Goal: Task Accomplishment & Management: Use online tool/utility

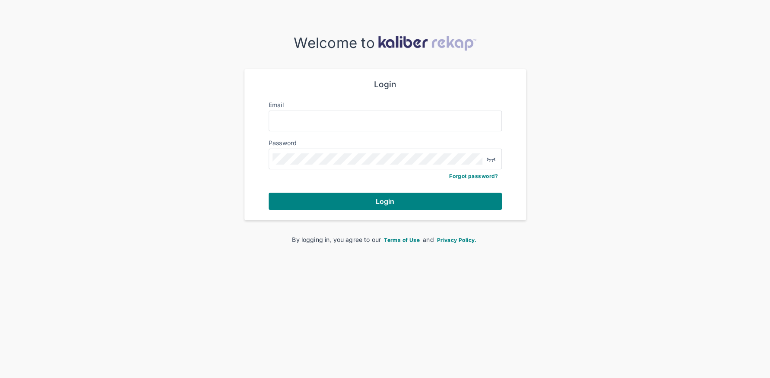
click at [315, 131] on form "Login Email Password Forgot password? Login" at bounding box center [384, 144] width 233 height 130
click at [320, 122] on input "Email" at bounding box center [384, 120] width 225 height 11
type input "**********"
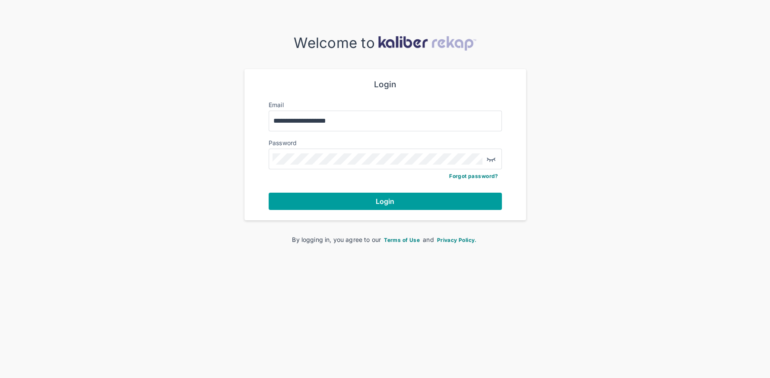
click at [352, 196] on button "Login" at bounding box center [384, 201] width 233 height 17
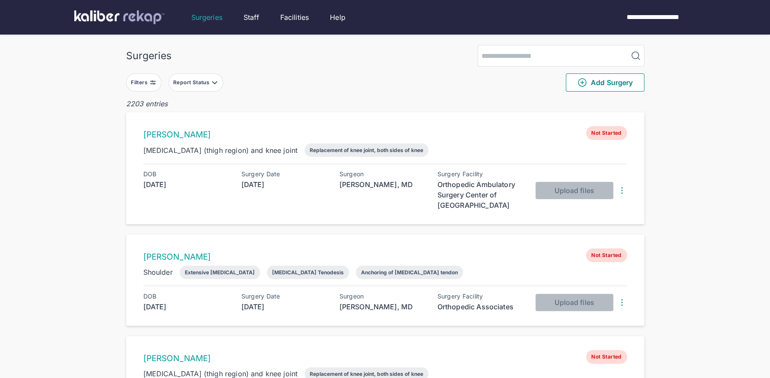
click at [145, 84] on div "Filters" at bounding box center [140, 82] width 19 height 7
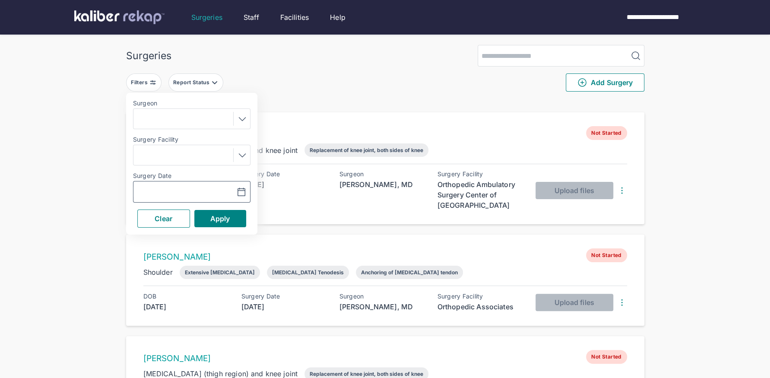
click at [239, 191] on icon "button" at bounding box center [241, 192] width 10 height 10
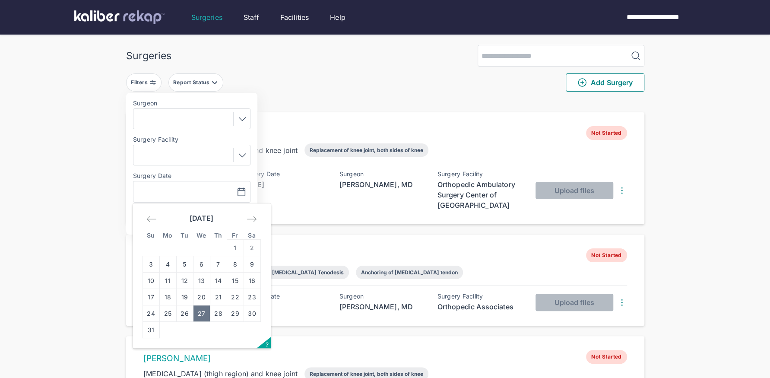
click at [202, 315] on td "27" at bounding box center [201, 313] width 17 height 16
type input "**********"
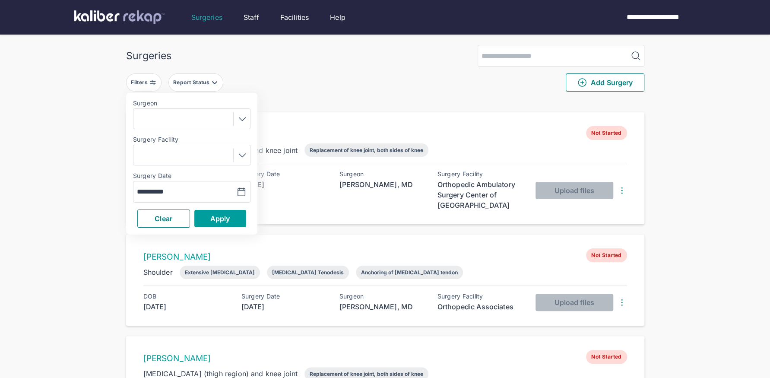
click at [219, 214] on span "Apply" at bounding box center [220, 218] width 20 height 9
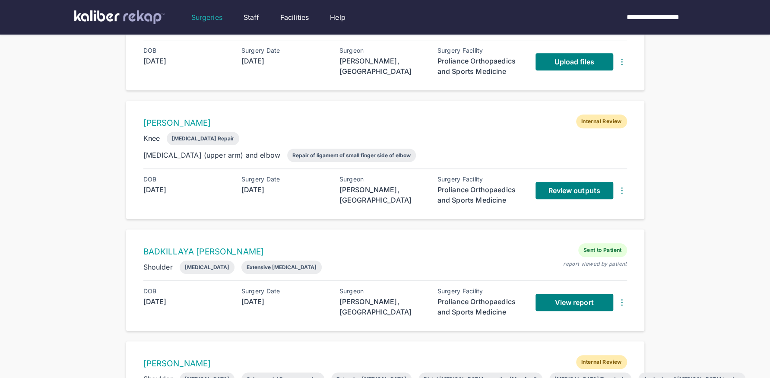
scroll to position [474, 0]
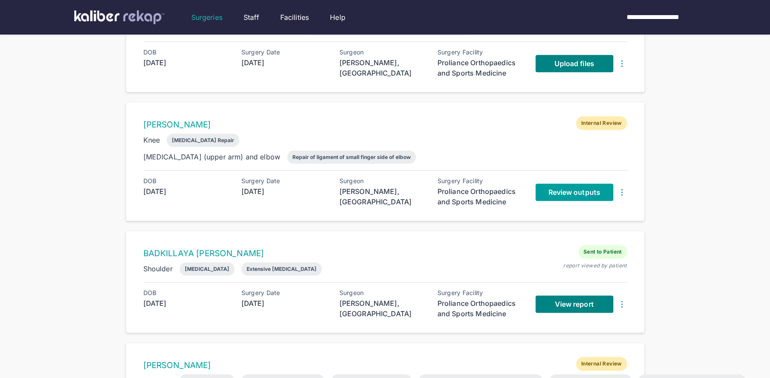
click at [558, 189] on span "Review outputs" at bounding box center [574, 192] width 52 height 9
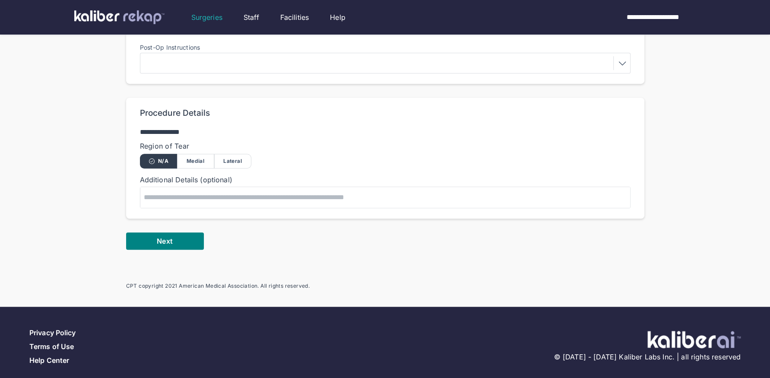
scroll to position [401, 0]
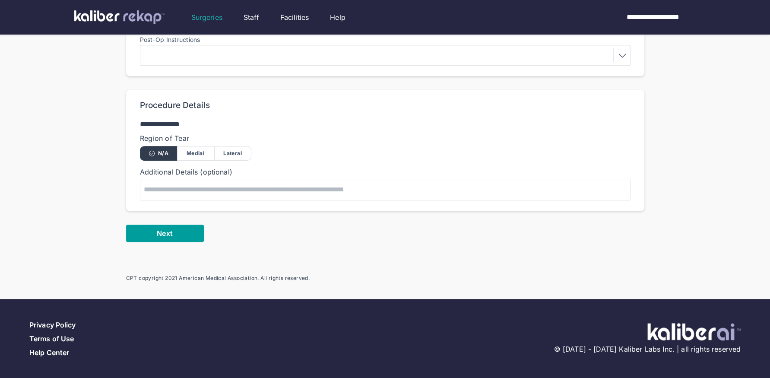
click at [163, 232] on span "Next" at bounding box center [165, 233] width 16 height 9
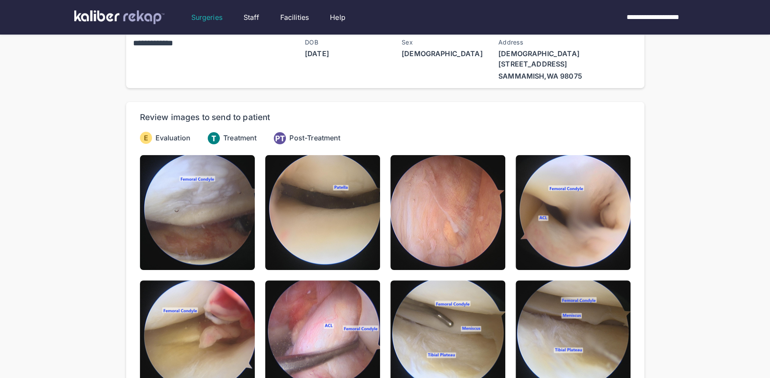
scroll to position [13, 0]
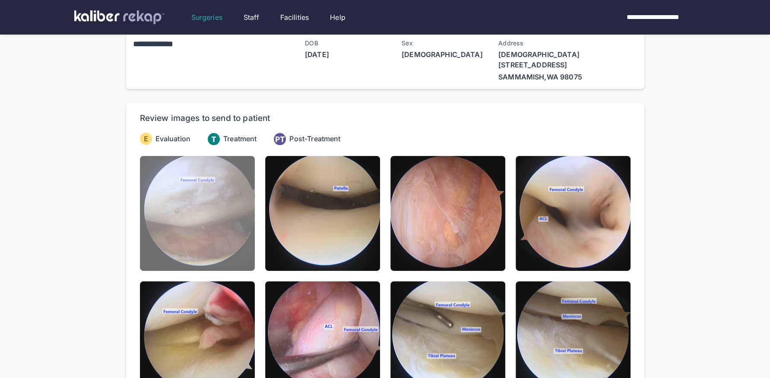
click at [195, 220] on img at bounding box center [197, 213] width 115 height 115
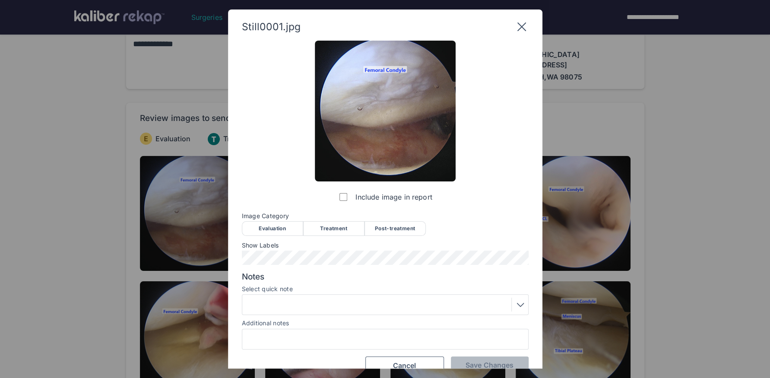
click at [275, 225] on div "Evaluation" at bounding box center [272, 228] width 61 height 15
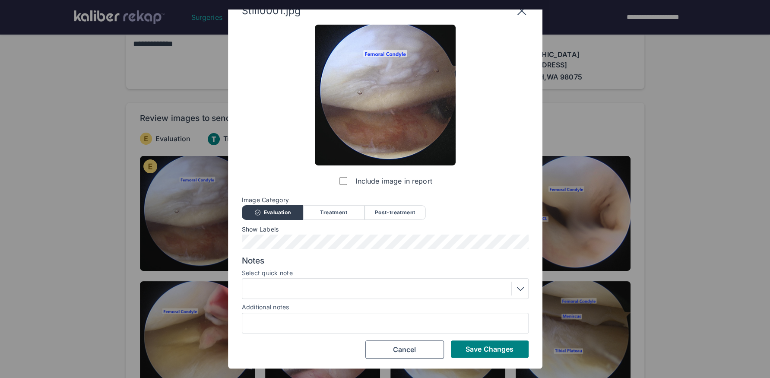
click at [300, 291] on div at bounding box center [385, 288] width 281 height 14
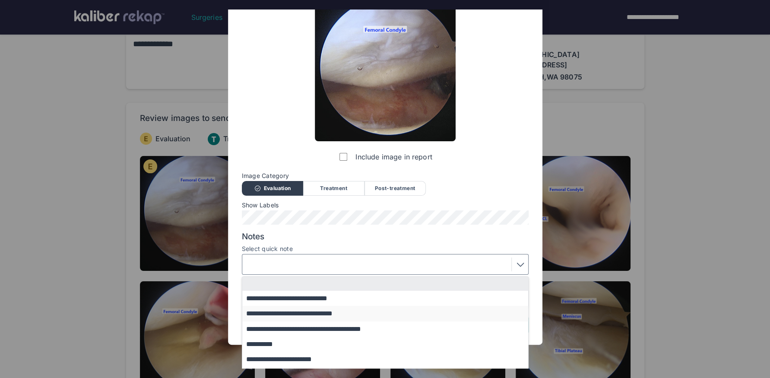
click at [300, 307] on button "**********" at bounding box center [389, 313] width 294 height 15
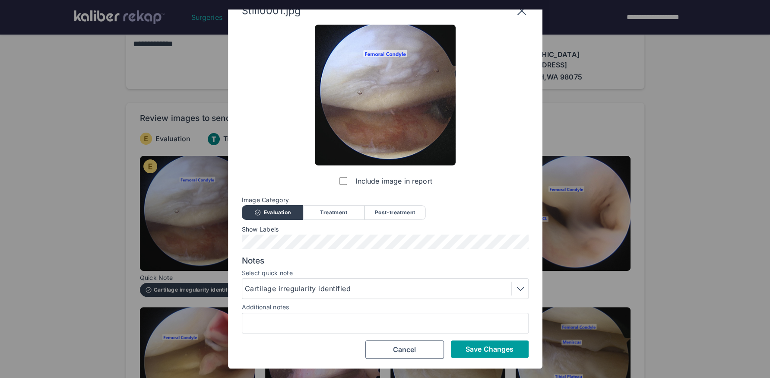
click at [478, 348] on span "Save Changes" at bounding box center [489, 348] width 48 height 9
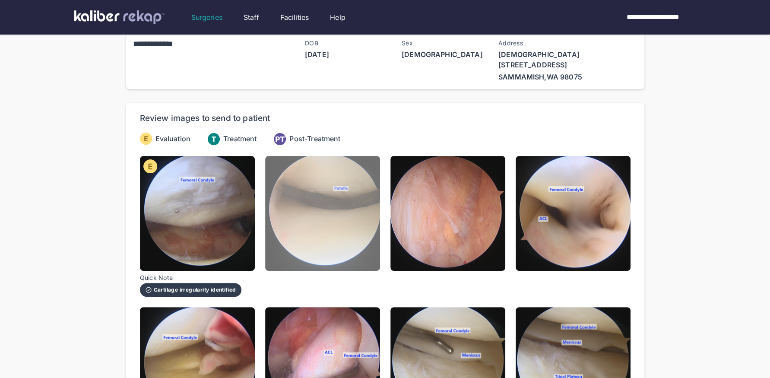
click at [354, 236] on img at bounding box center [322, 213] width 115 height 115
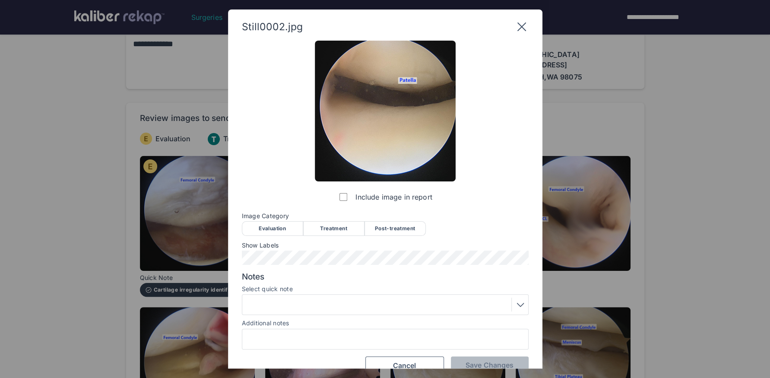
click at [269, 230] on div "Evaluation" at bounding box center [272, 228] width 61 height 15
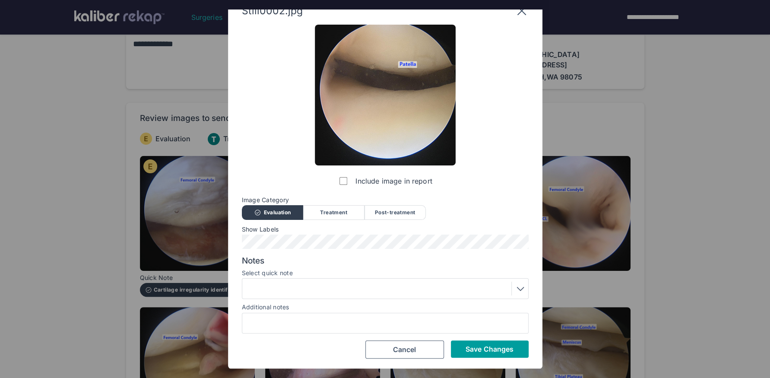
click at [472, 347] on span "Save Changes" at bounding box center [489, 348] width 48 height 9
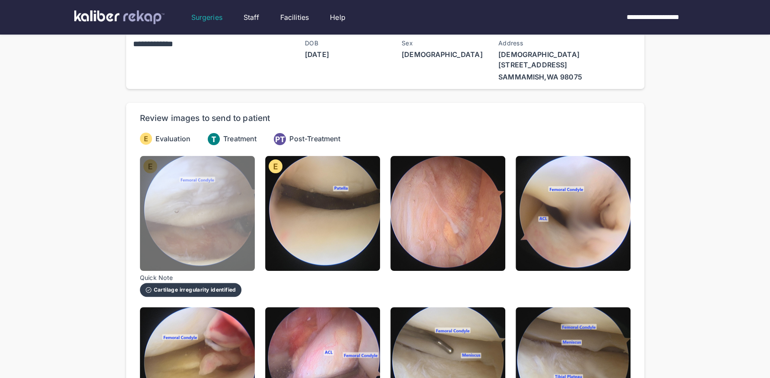
click at [239, 207] on img at bounding box center [197, 213] width 115 height 115
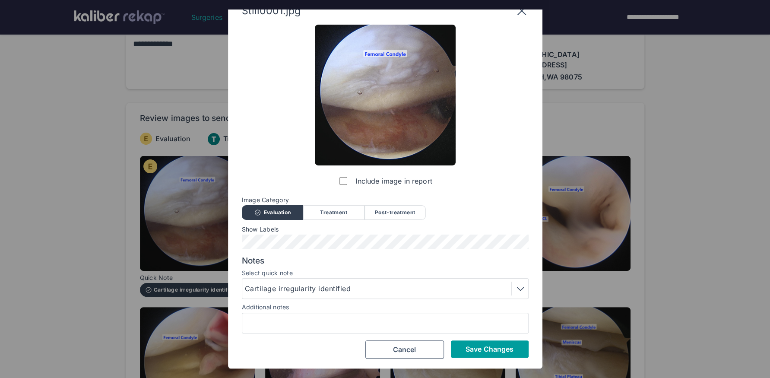
click at [465, 342] on button "Save Changes" at bounding box center [490, 348] width 78 height 17
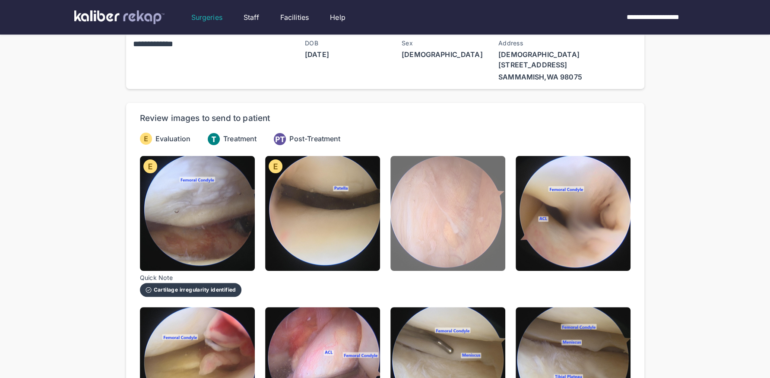
click at [448, 252] on img at bounding box center [447, 213] width 115 height 115
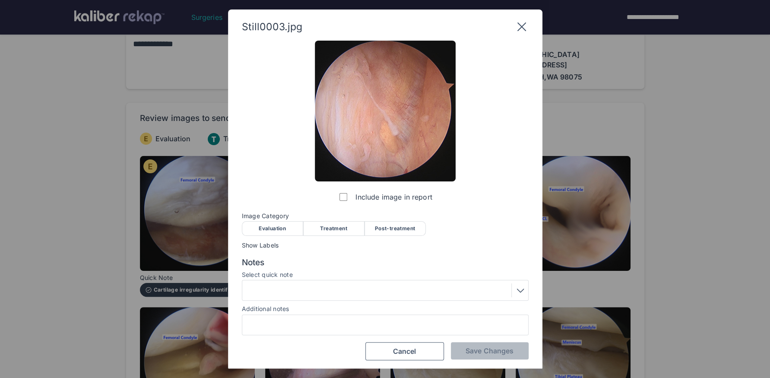
click at [253, 225] on div "Evaluation" at bounding box center [272, 228] width 61 height 15
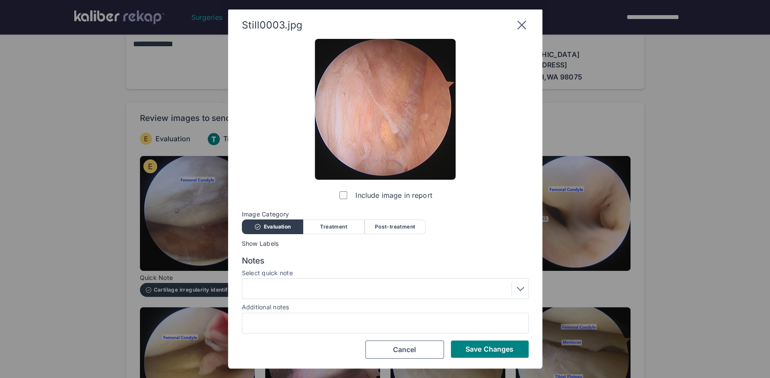
click at [267, 284] on div at bounding box center [385, 288] width 281 height 14
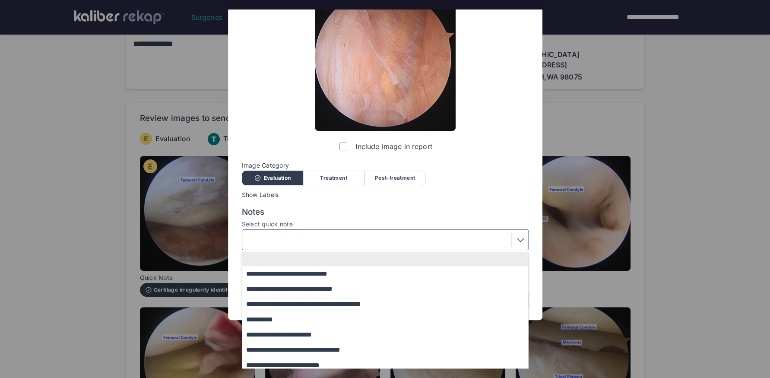
scroll to position [55, 0]
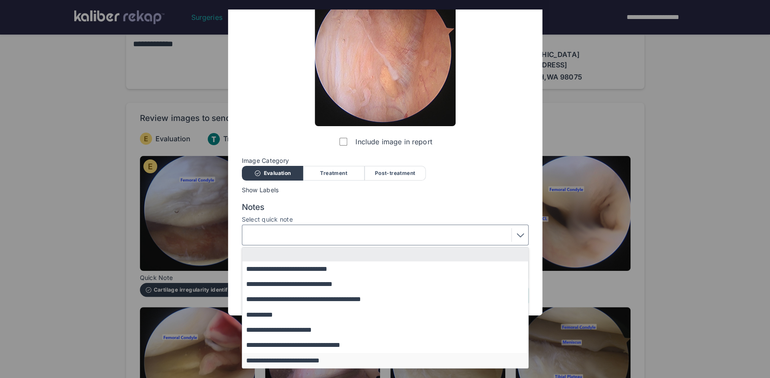
click at [297, 363] on button "**********" at bounding box center [389, 360] width 294 height 15
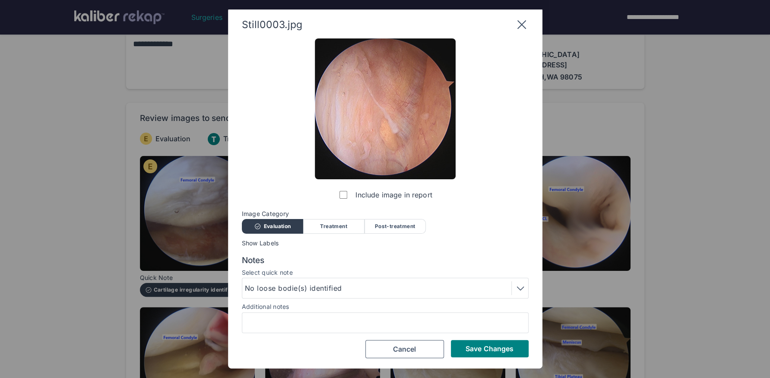
scroll to position [2, 0]
click at [469, 346] on span "Save Changes" at bounding box center [489, 348] width 48 height 9
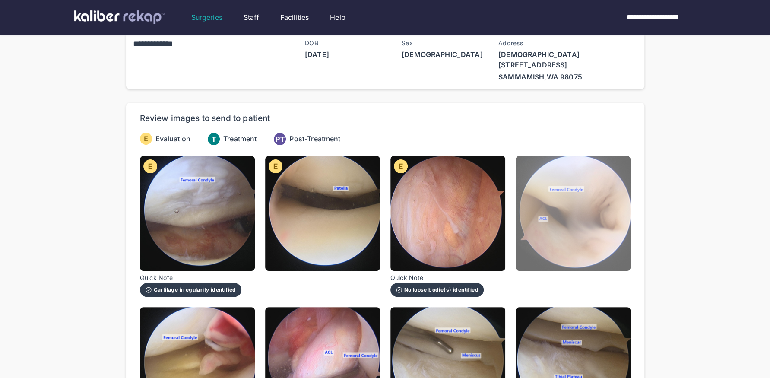
click at [562, 227] on img at bounding box center [572, 213] width 115 height 115
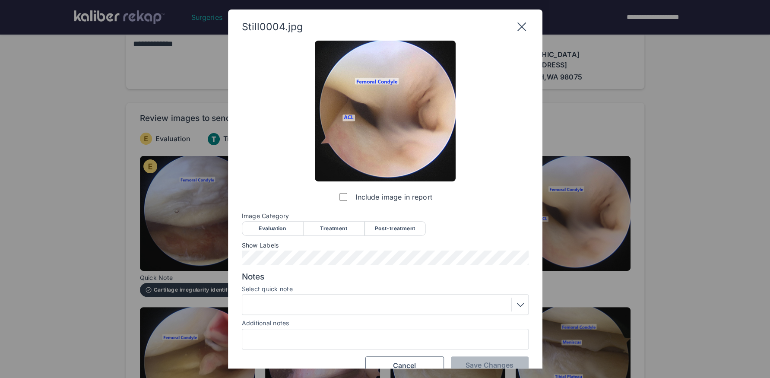
click at [275, 225] on div "Evaluation" at bounding box center [272, 228] width 61 height 15
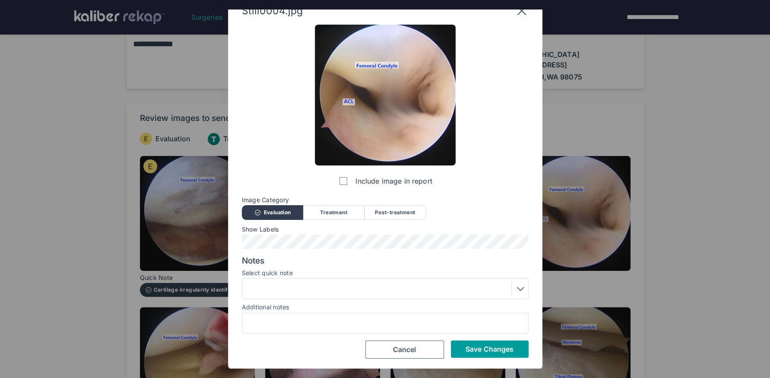
click at [489, 349] on span "Save Changes" at bounding box center [489, 348] width 48 height 9
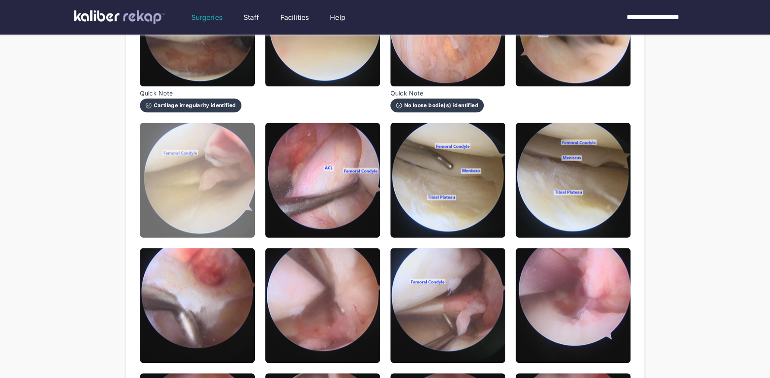
scroll to position [193, 0]
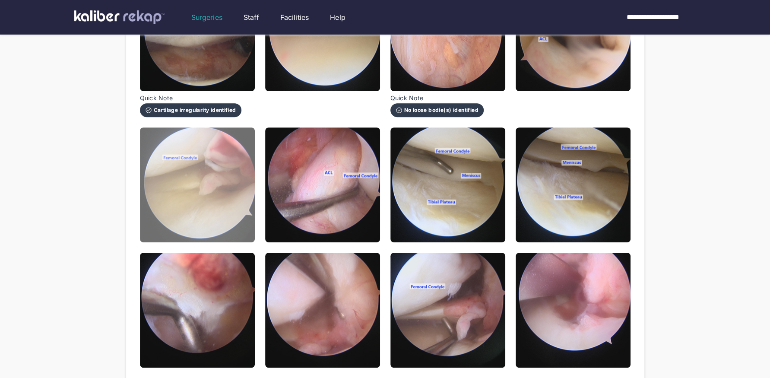
click at [230, 206] on img at bounding box center [197, 184] width 115 height 115
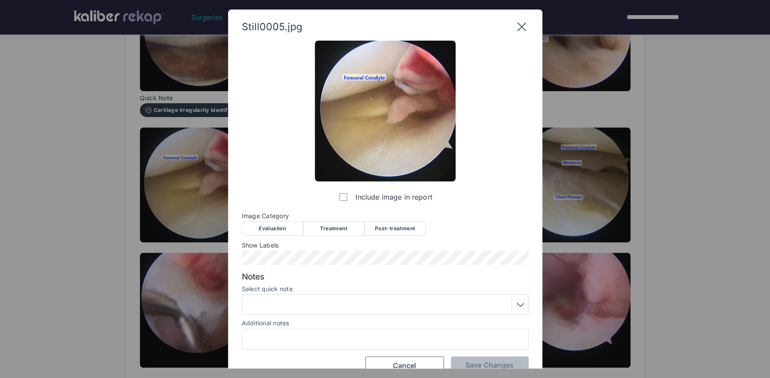
click at [259, 223] on div "Evaluation" at bounding box center [272, 228] width 61 height 15
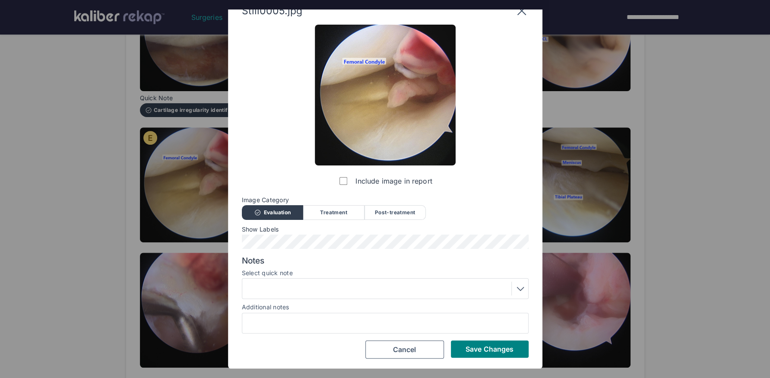
click at [310, 284] on div at bounding box center [385, 288] width 281 height 14
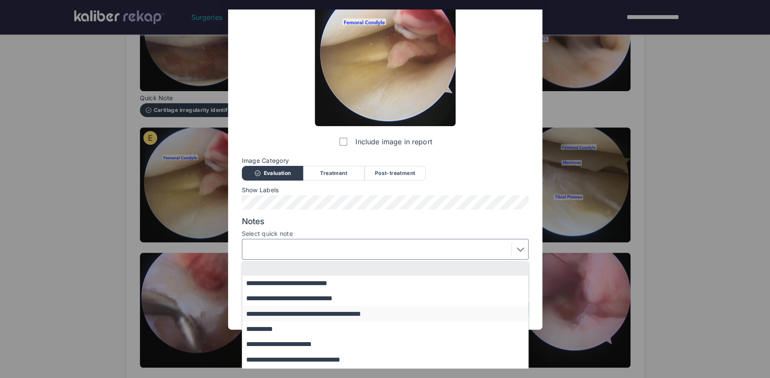
scroll to position [67, 0]
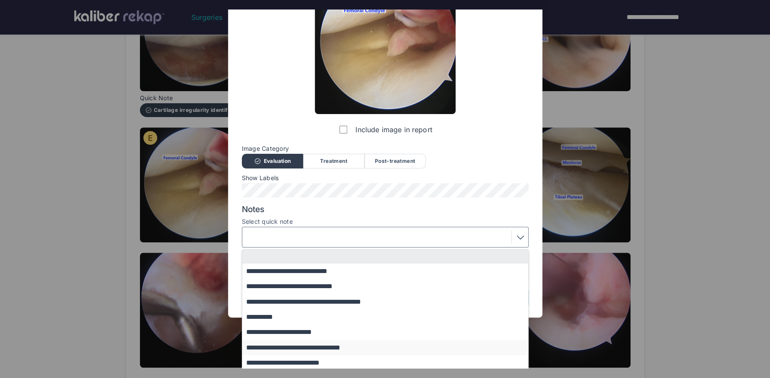
click at [320, 348] on button "**********" at bounding box center [389, 347] width 294 height 15
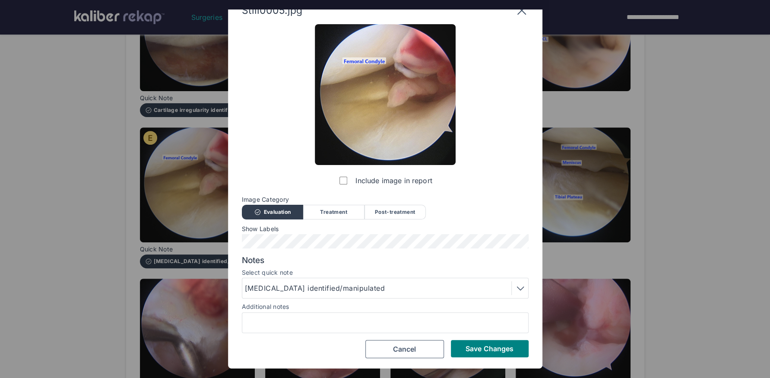
scroll to position [16, 0]
click at [470, 353] on button "Save Changes" at bounding box center [490, 348] width 78 height 17
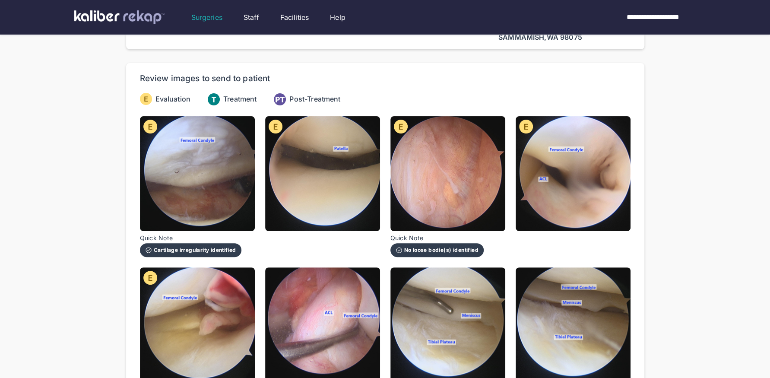
scroll to position [0, 0]
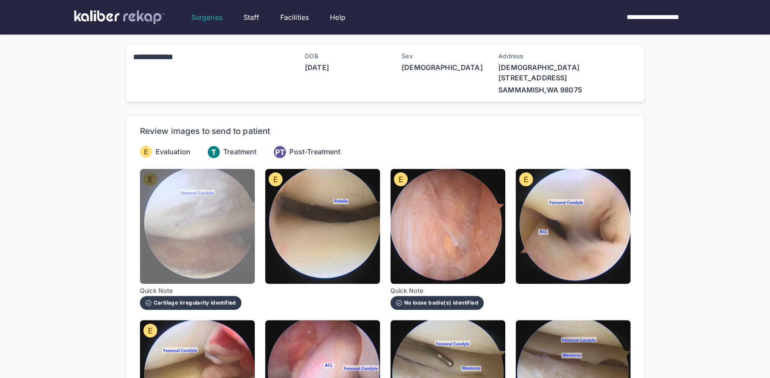
click at [212, 218] on img at bounding box center [197, 226] width 115 height 115
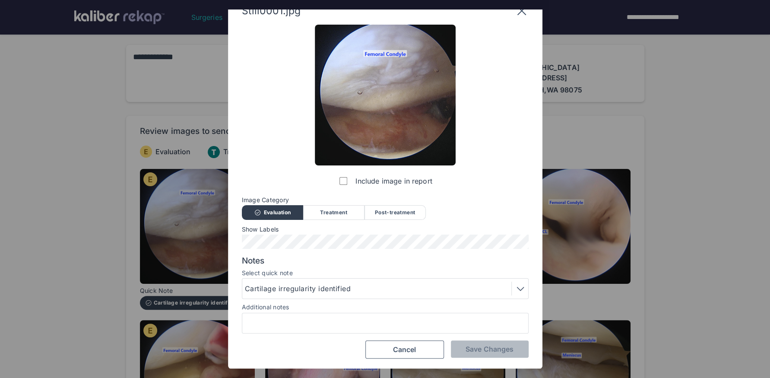
click at [316, 284] on div "Cartilage irregularity identified" at bounding box center [299, 288] width 109 height 10
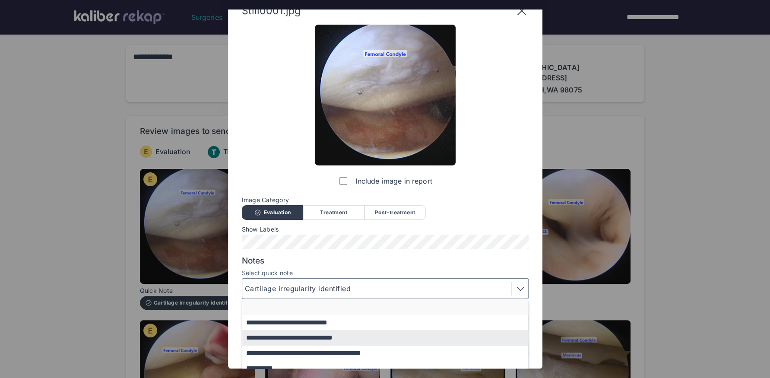
click at [318, 310] on button "button" at bounding box center [389, 308] width 294 height 14
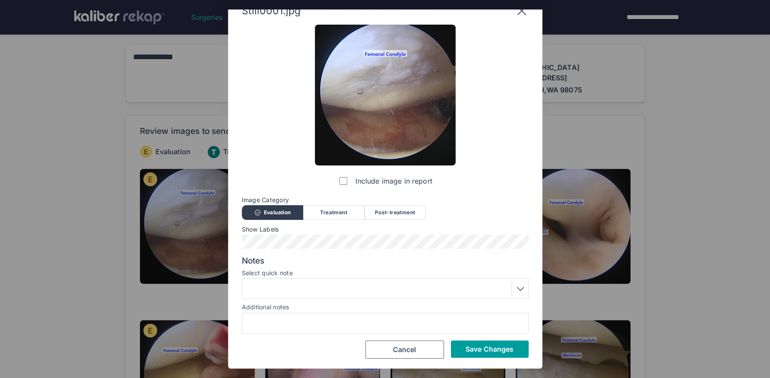
click at [492, 350] on span "Save Changes" at bounding box center [489, 348] width 48 height 9
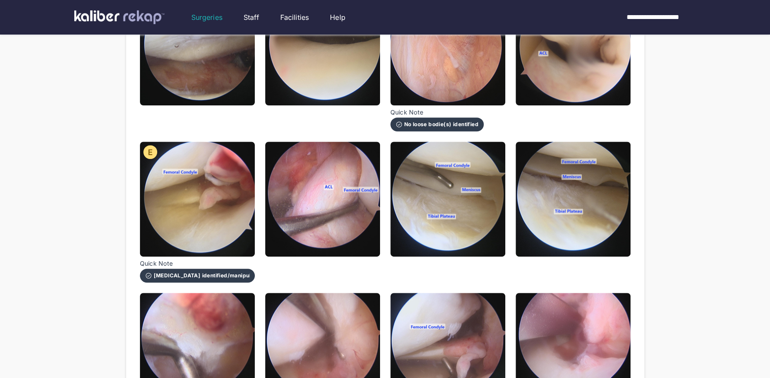
scroll to position [208, 0]
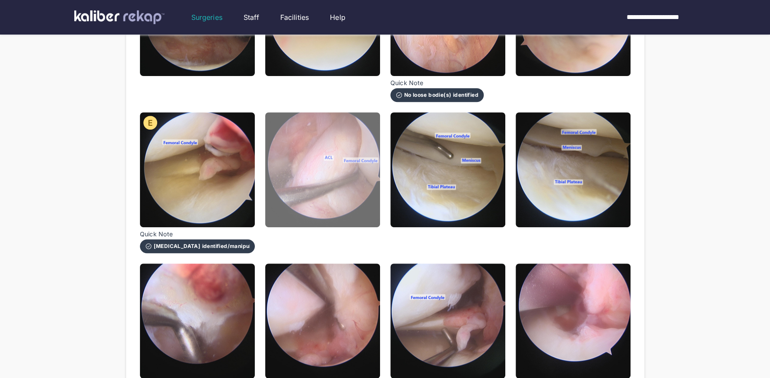
click at [316, 175] on img at bounding box center [322, 169] width 115 height 115
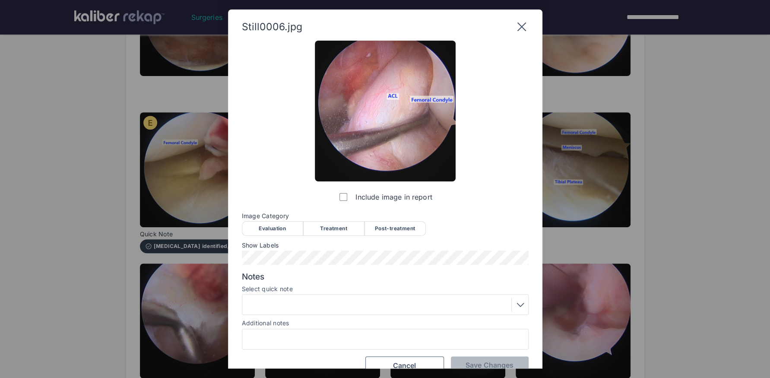
click at [276, 228] on div "Evaluation" at bounding box center [272, 228] width 61 height 15
click at [294, 303] on div at bounding box center [385, 304] width 281 height 14
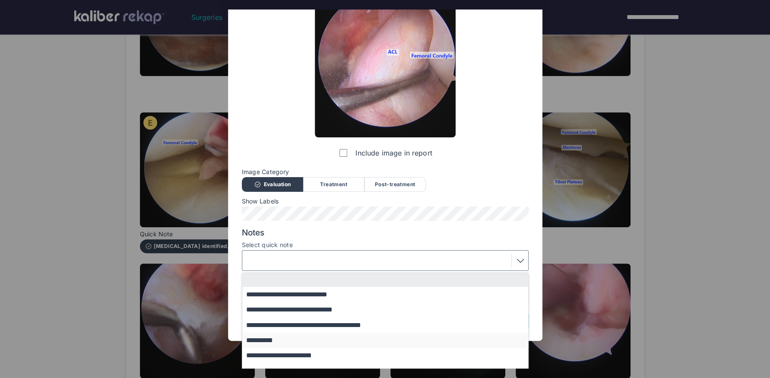
click at [274, 341] on button "**********" at bounding box center [389, 339] width 294 height 15
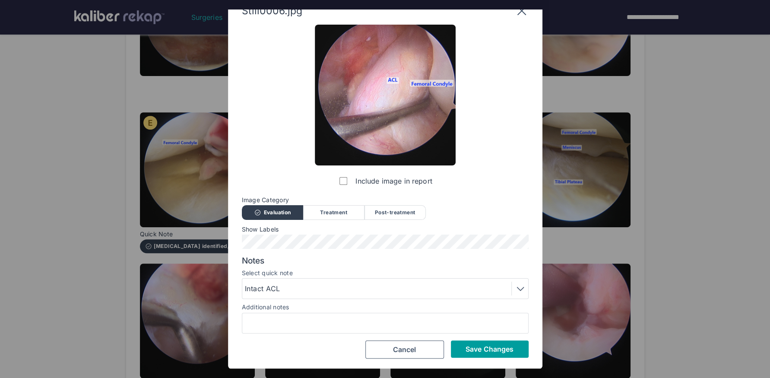
click at [457, 349] on button "Save Changes" at bounding box center [490, 348] width 78 height 17
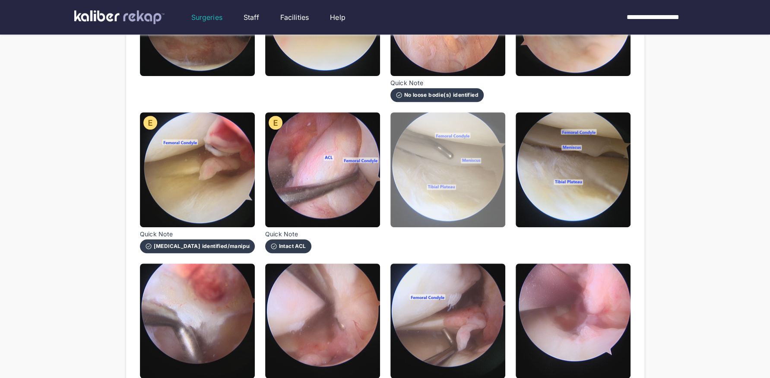
click at [446, 191] on img at bounding box center [447, 169] width 115 height 115
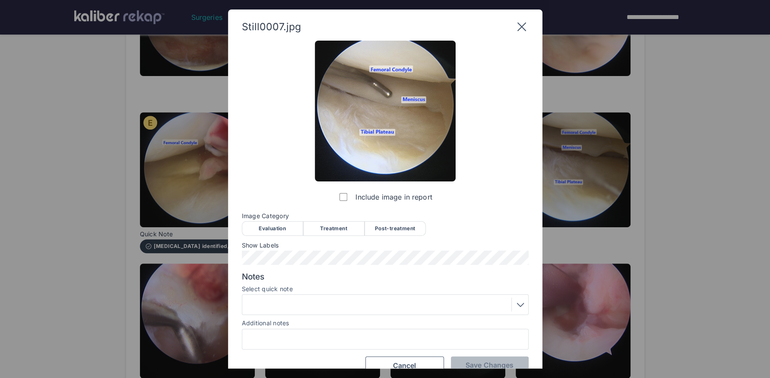
click at [280, 229] on div "Evaluation" at bounding box center [272, 228] width 61 height 15
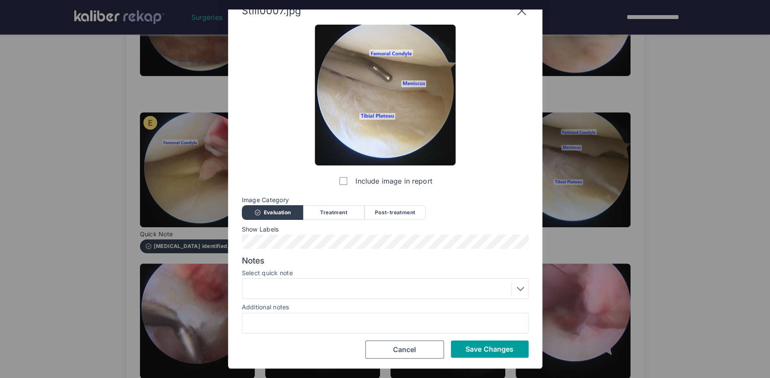
click at [470, 344] on button "Save Changes" at bounding box center [490, 348] width 78 height 17
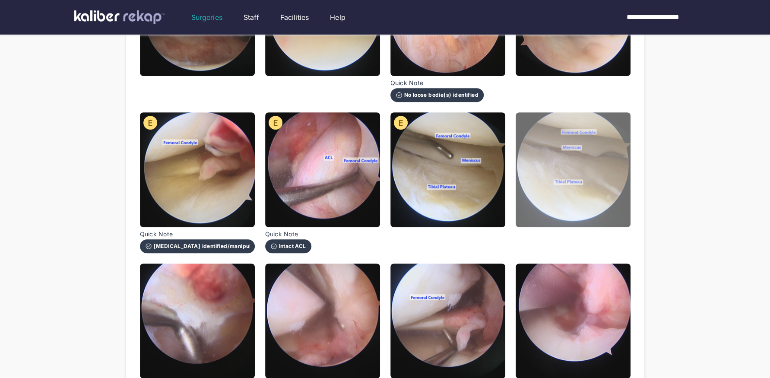
click at [551, 146] on img at bounding box center [572, 169] width 115 height 115
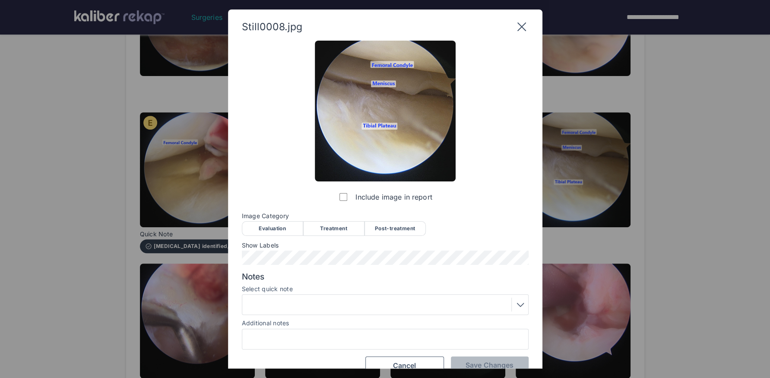
click at [266, 230] on div "Evaluation" at bounding box center [272, 228] width 61 height 15
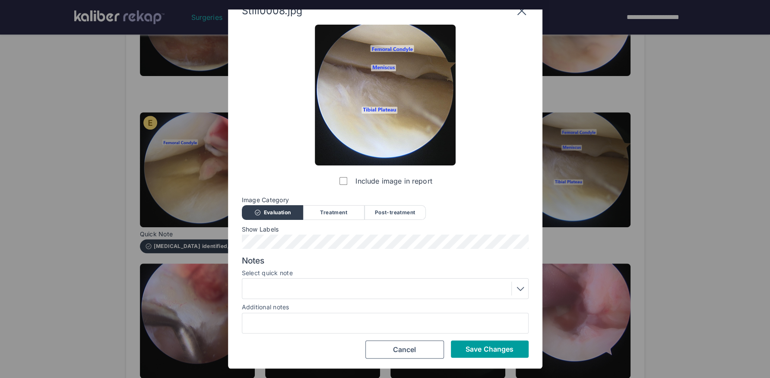
click at [484, 355] on button "Save Changes" at bounding box center [490, 348] width 78 height 17
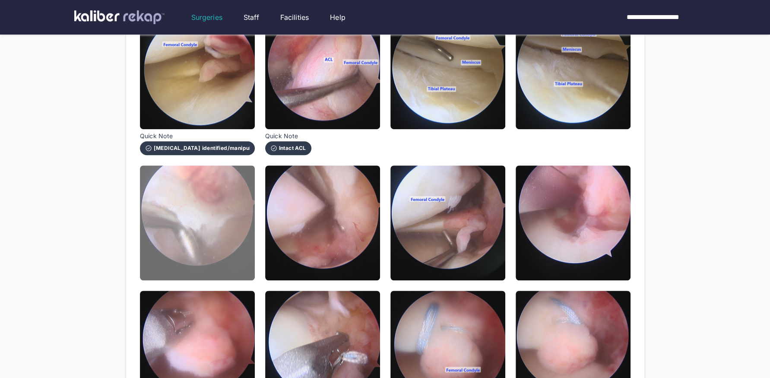
scroll to position [311, 0]
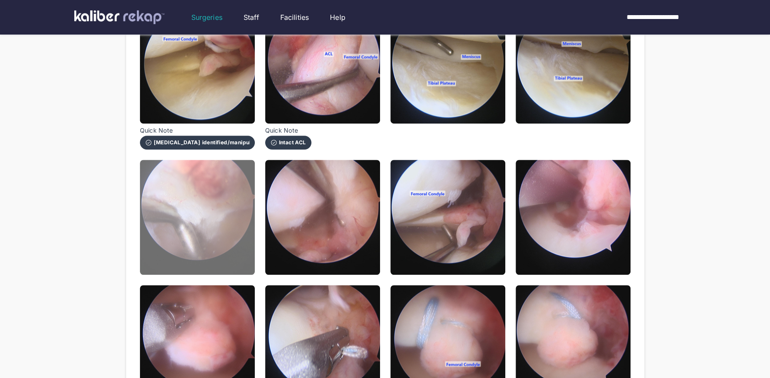
click at [234, 225] on img at bounding box center [197, 217] width 115 height 115
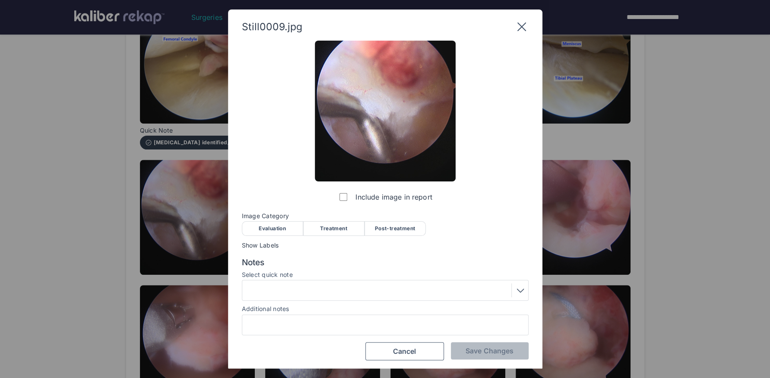
click at [257, 225] on div "Evaluation" at bounding box center [272, 228] width 61 height 15
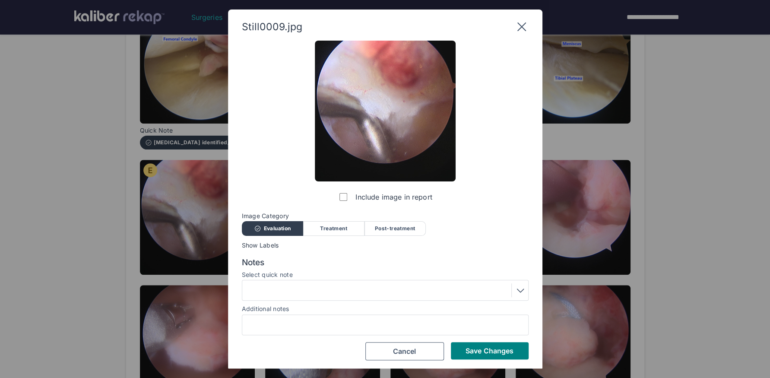
scroll to position [2, 0]
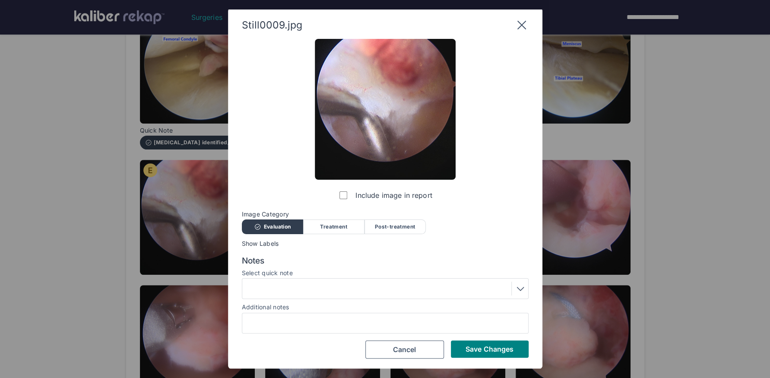
click at [268, 289] on div at bounding box center [385, 288] width 281 height 14
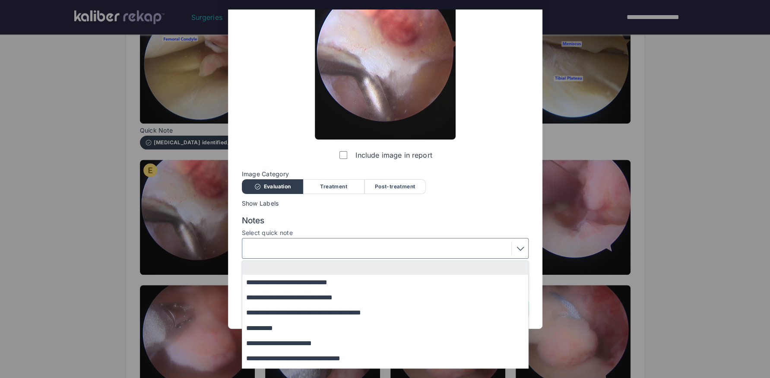
scroll to position [55, 0]
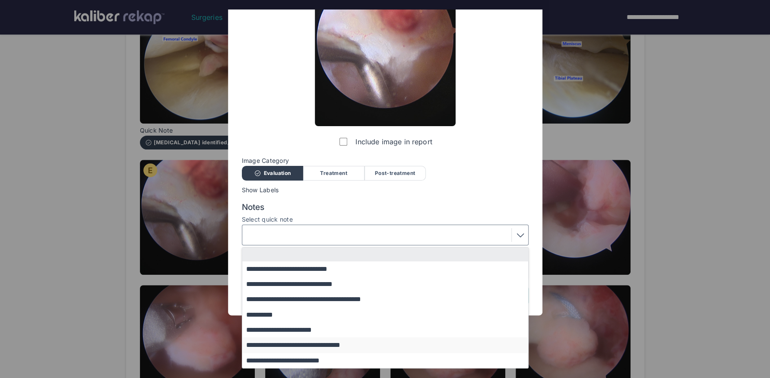
click at [293, 346] on button "**********" at bounding box center [389, 344] width 294 height 15
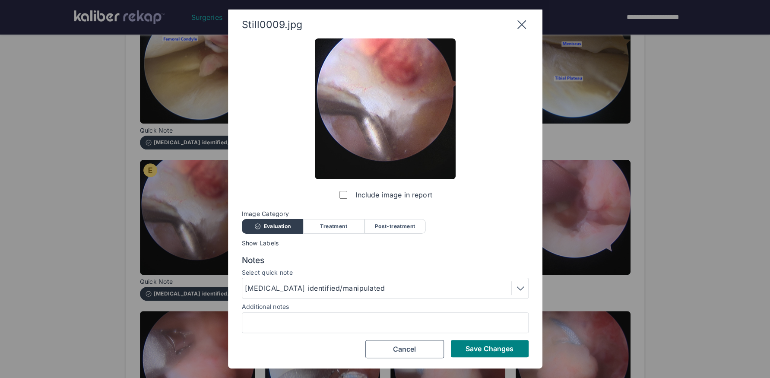
scroll to position [2, 0]
click at [476, 352] on span "Save Changes" at bounding box center [489, 348] width 48 height 9
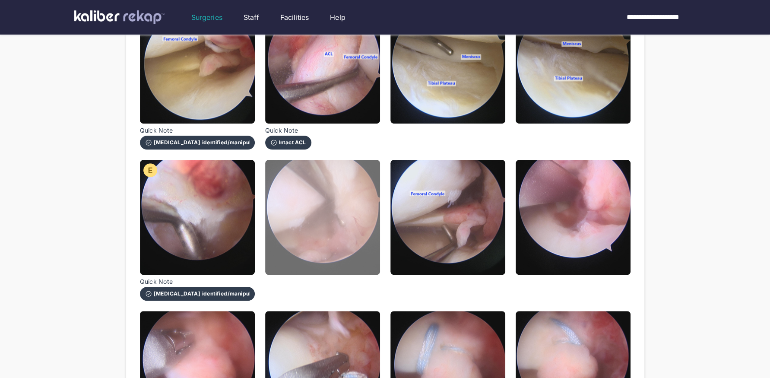
click at [335, 232] on img at bounding box center [322, 217] width 115 height 115
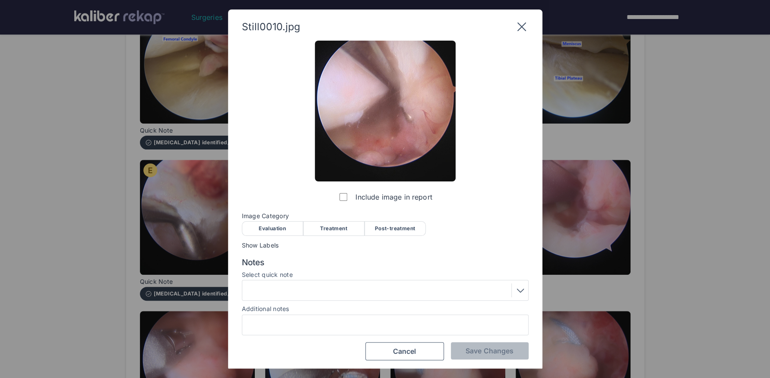
click at [270, 224] on div "Evaluation" at bounding box center [272, 228] width 61 height 15
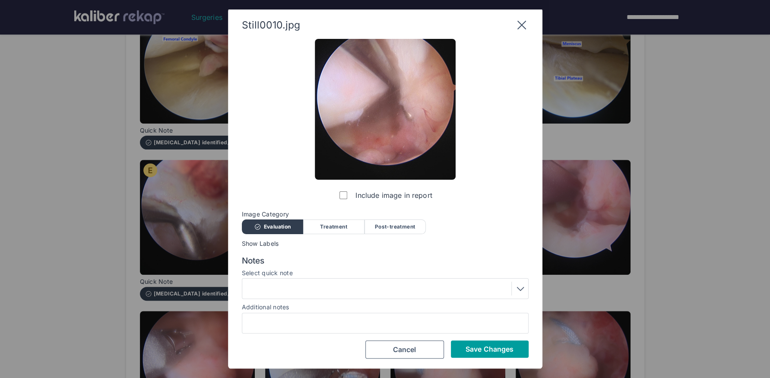
click at [478, 350] on span "Save Changes" at bounding box center [489, 348] width 48 height 9
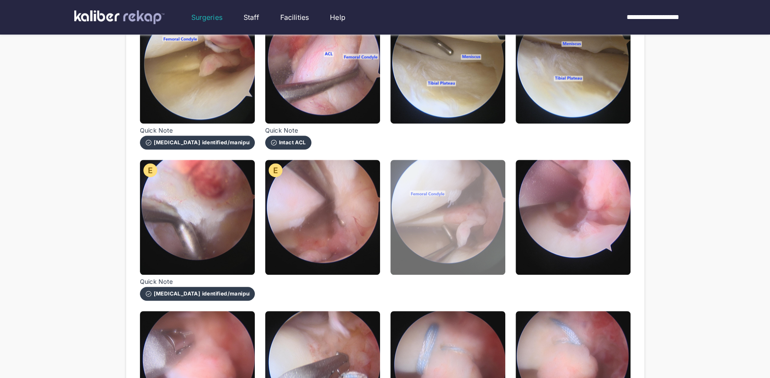
click at [458, 251] on img at bounding box center [447, 217] width 115 height 115
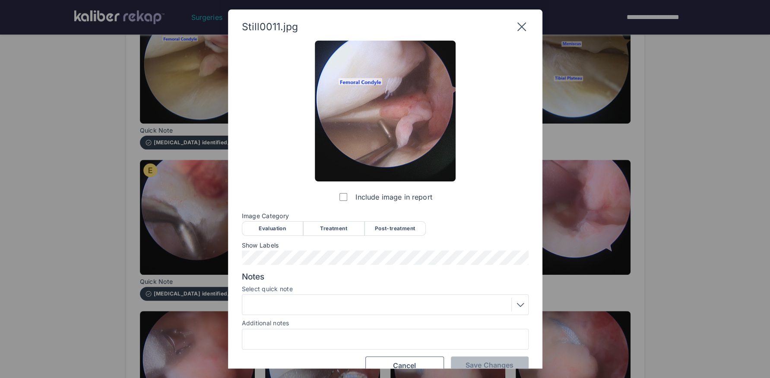
click at [265, 230] on div "Evaluation" at bounding box center [272, 228] width 61 height 15
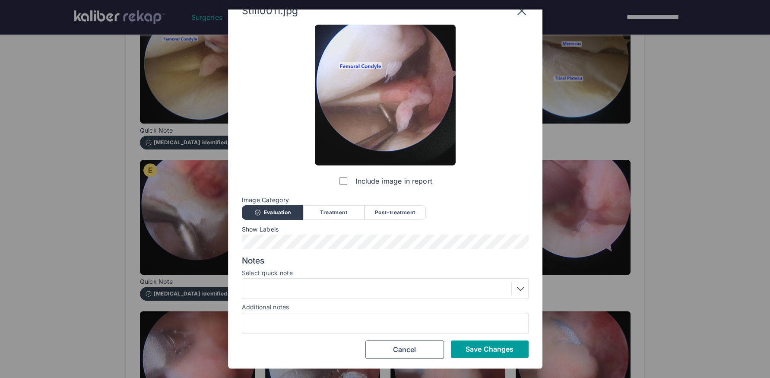
click at [483, 351] on span "Save Changes" at bounding box center [489, 348] width 48 height 9
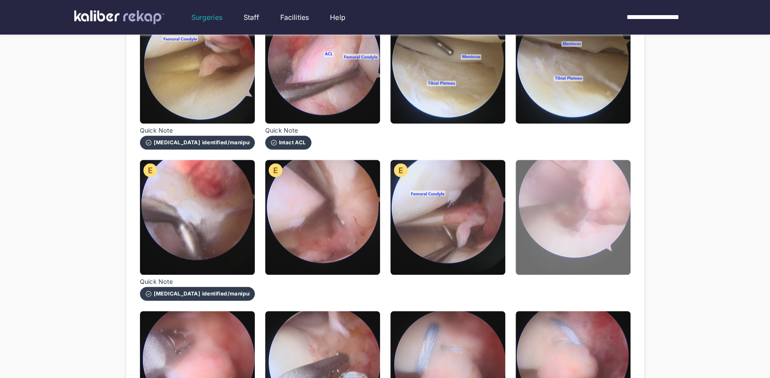
click at [543, 242] on img at bounding box center [572, 217] width 115 height 115
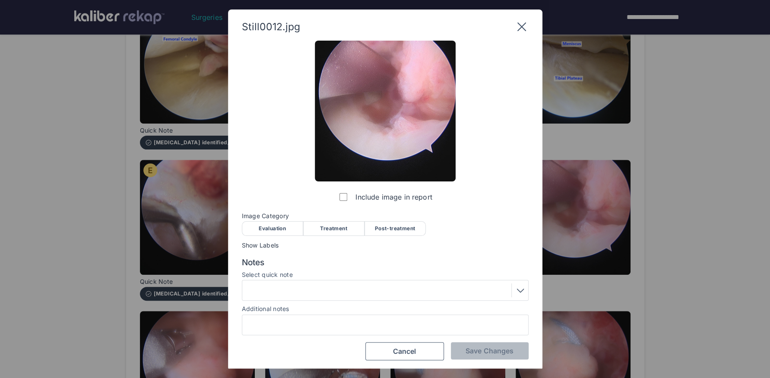
click at [335, 226] on div "Treatment" at bounding box center [333, 228] width 61 height 15
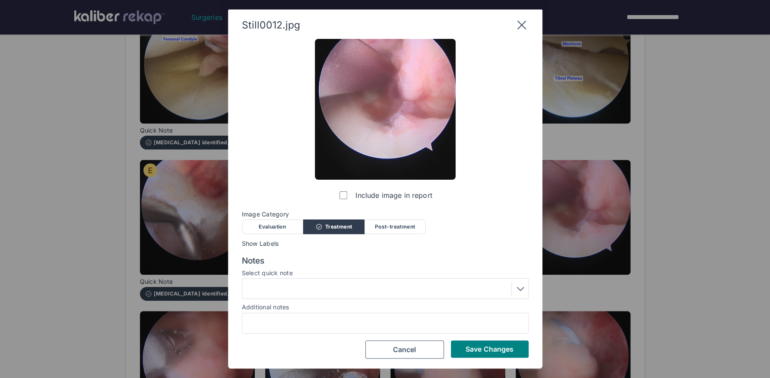
click at [316, 297] on div at bounding box center [385, 288] width 287 height 21
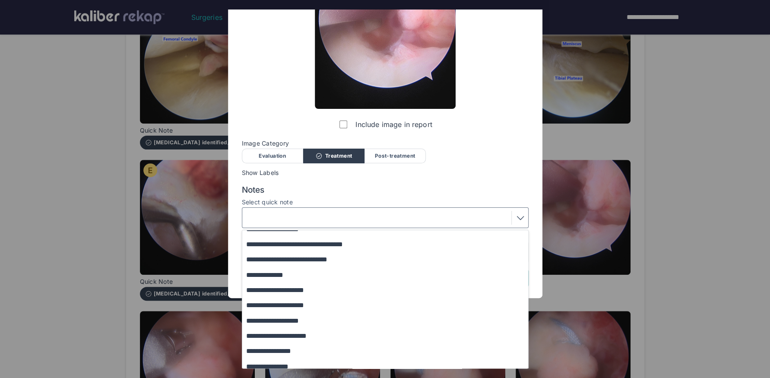
scroll to position [27, 0]
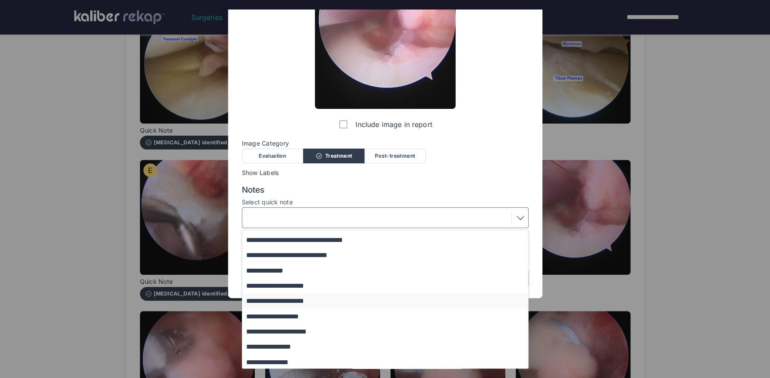
click at [302, 301] on button "**********" at bounding box center [389, 300] width 294 height 15
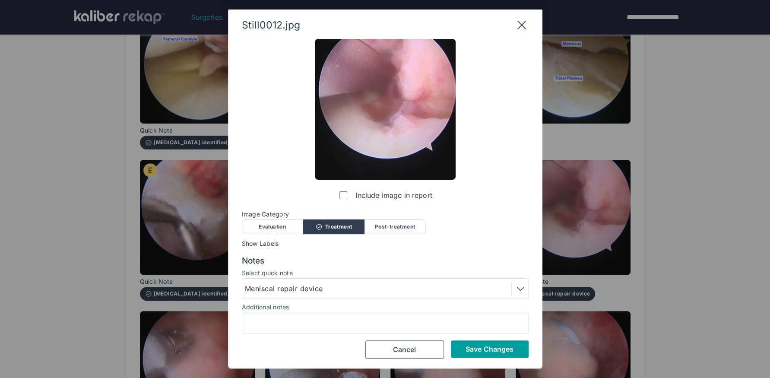
click at [470, 353] on button "Save Changes" at bounding box center [490, 348] width 78 height 17
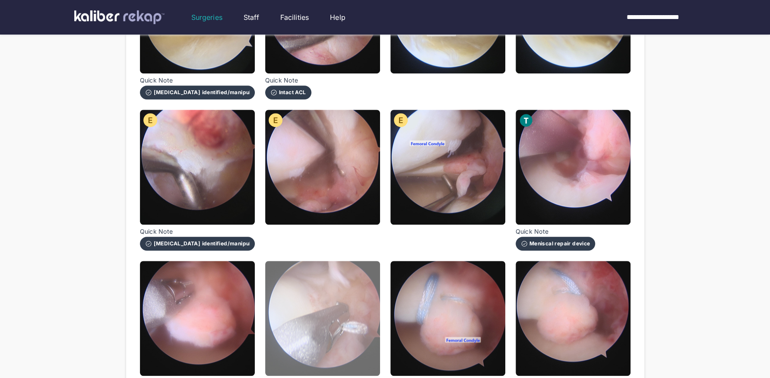
scroll to position [363, 0]
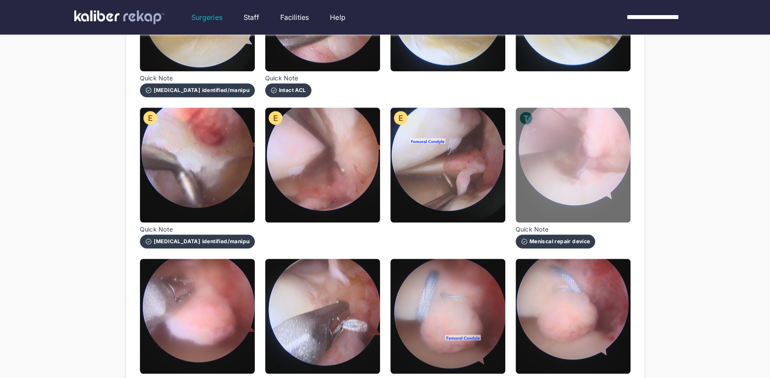
click at [552, 174] on img at bounding box center [572, 164] width 115 height 115
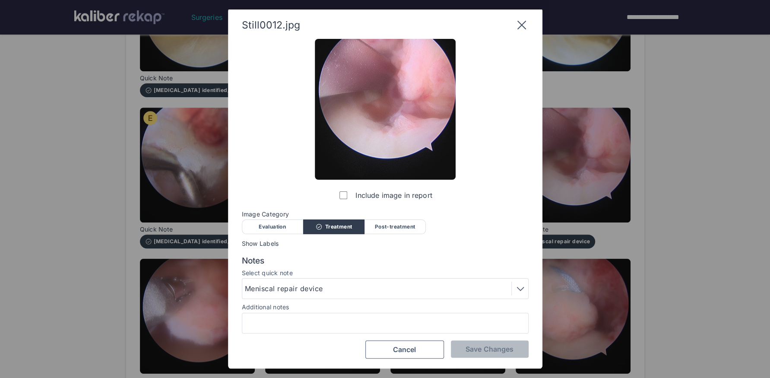
click at [316, 291] on div "Meniscal repair device" at bounding box center [285, 288] width 81 height 10
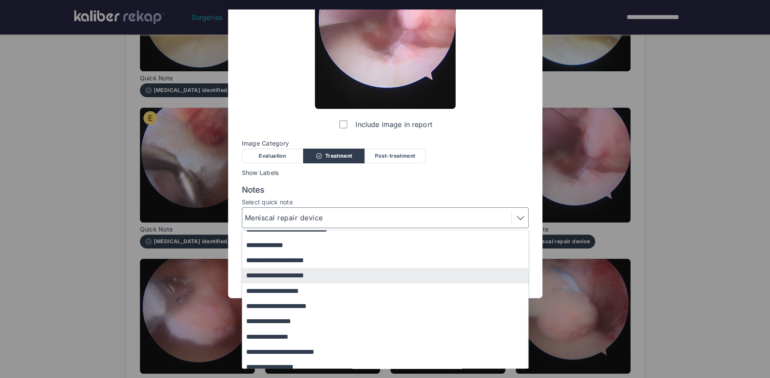
scroll to position [57, 0]
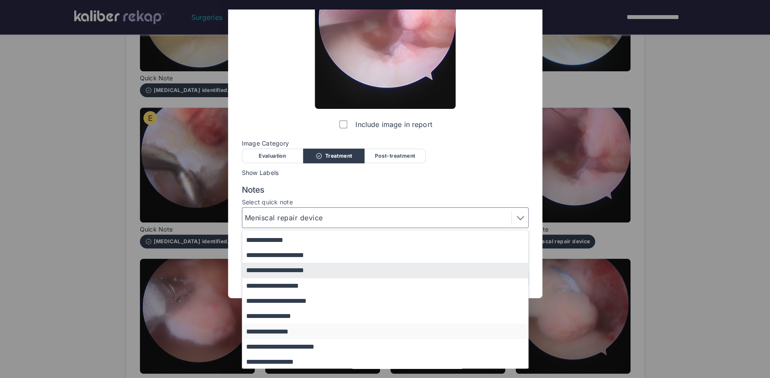
click at [284, 333] on button "**********" at bounding box center [389, 330] width 294 height 15
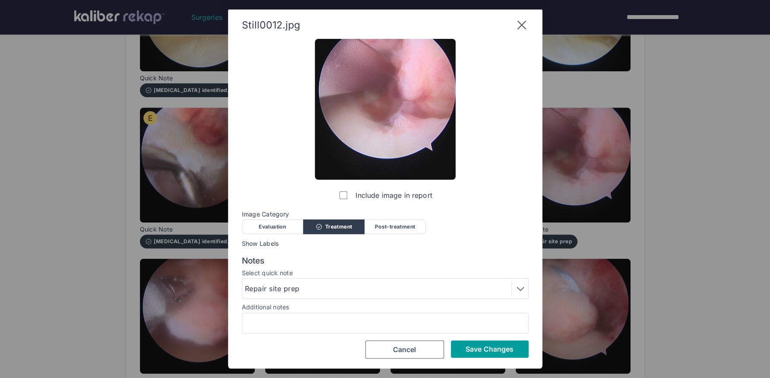
click at [512, 343] on button "Save Changes" at bounding box center [490, 348] width 78 height 17
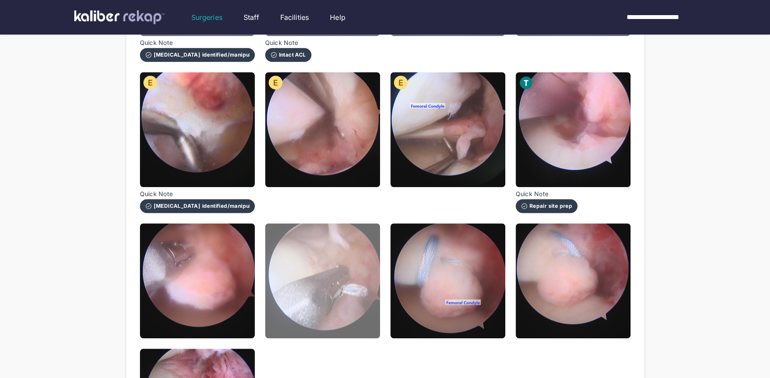
scroll to position [423, 0]
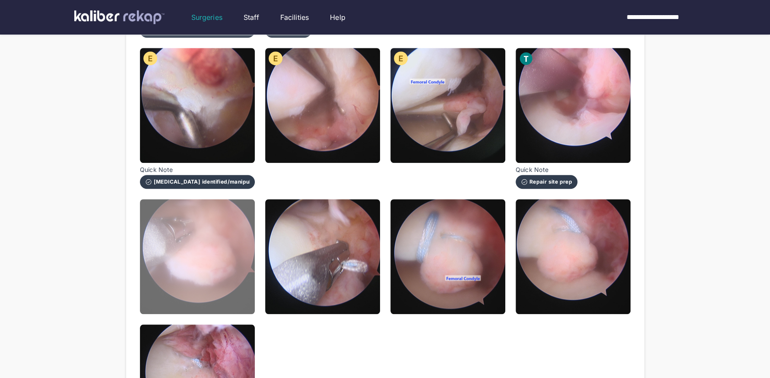
click at [212, 269] on img at bounding box center [197, 256] width 115 height 115
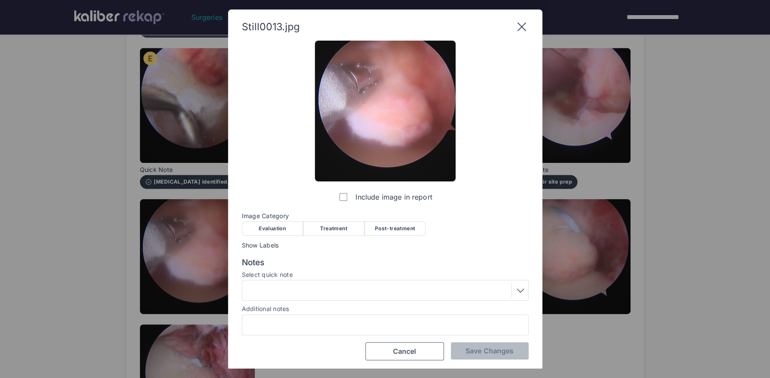
click at [351, 227] on div "Treatment" at bounding box center [333, 228] width 61 height 15
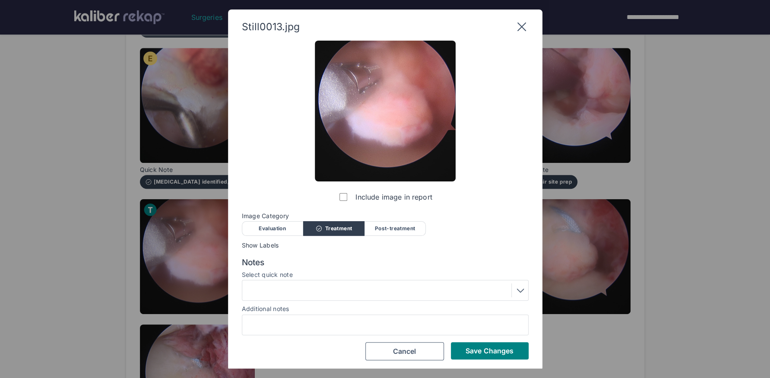
scroll to position [2, 0]
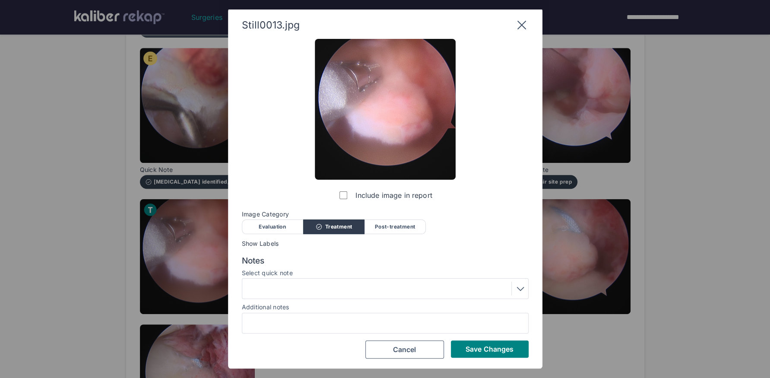
click at [276, 295] on div at bounding box center [385, 288] width 281 height 14
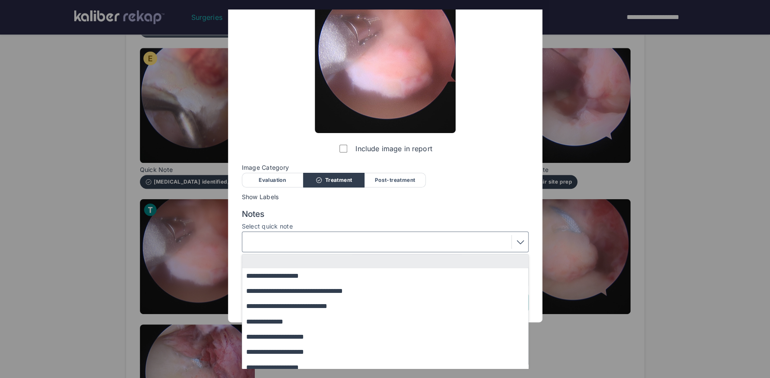
scroll to position [73, 0]
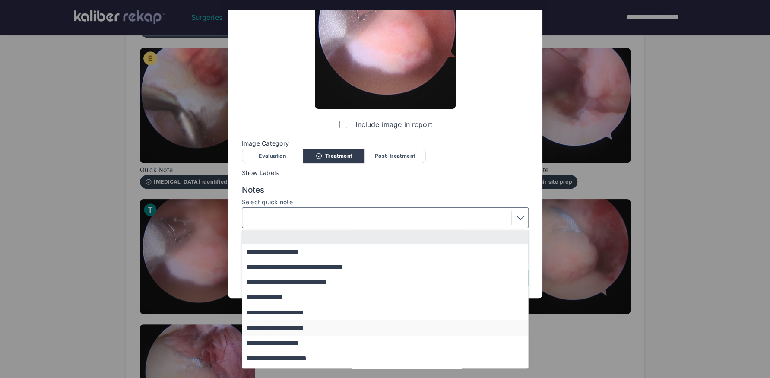
click at [308, 327] on button "**********" at bounding box center [389, 327] width 294 height 15
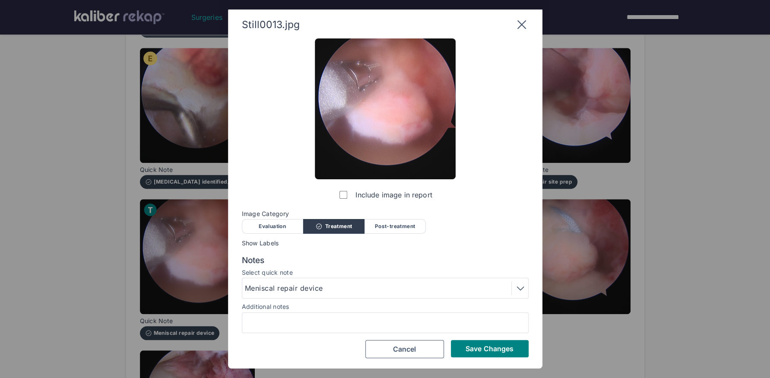
scroll to position [2, 0]
click at [472, 347] on span "Save Changes" at bounding box center [489, 348] width 48 height 9
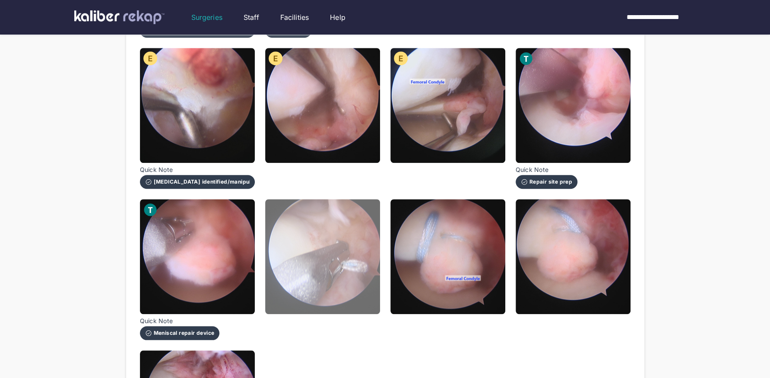
click at [338, 293] on img at bounding box center [322, 256] width 115 height 115
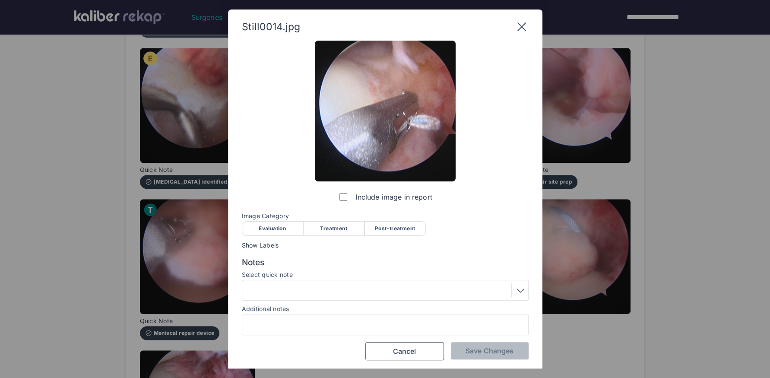
click at [330, 232] on div "Treatment" at bounding box center [333, 228] width 61 height 15
click at [293, 289] on div at bounding box center [385, 290] width 281 height 14
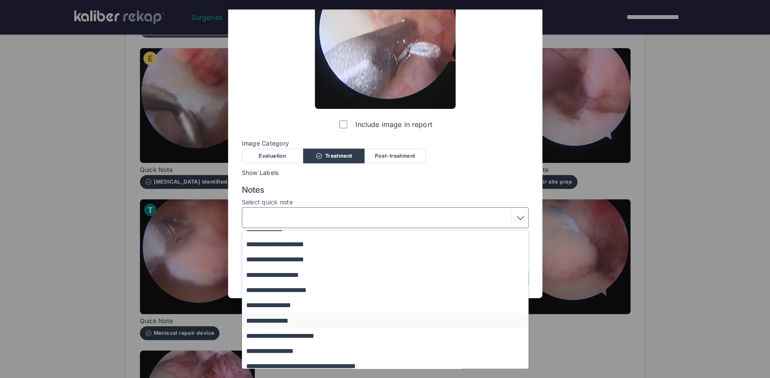
scroll to position [74, 0]
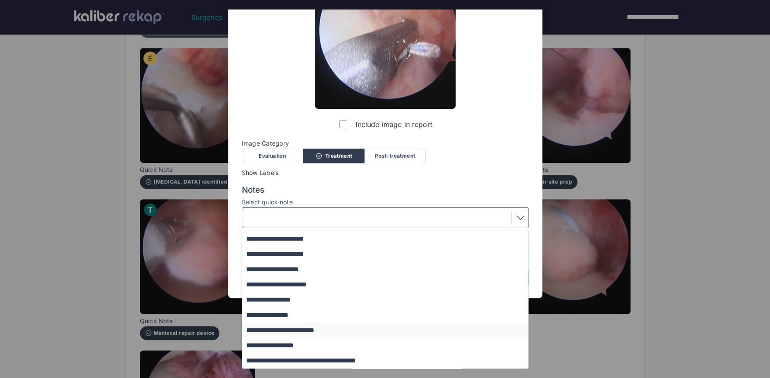
click at [315, 328] on button "**********" at bounding box center [389, 329] width 294 height 15
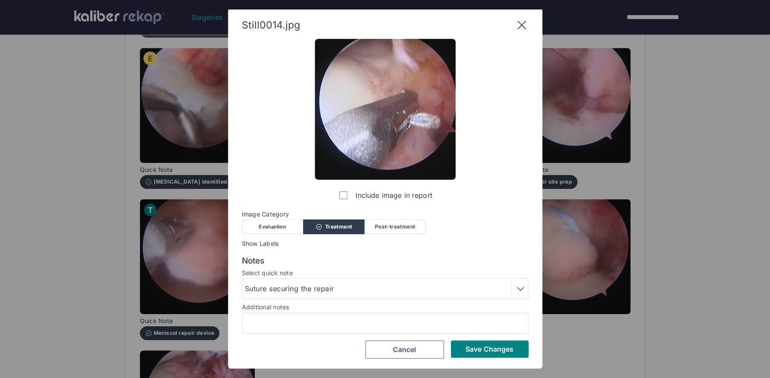
click at [367, 289] on div "Suture securing the repair" at bounding box center [385, 288] width 281 height 14
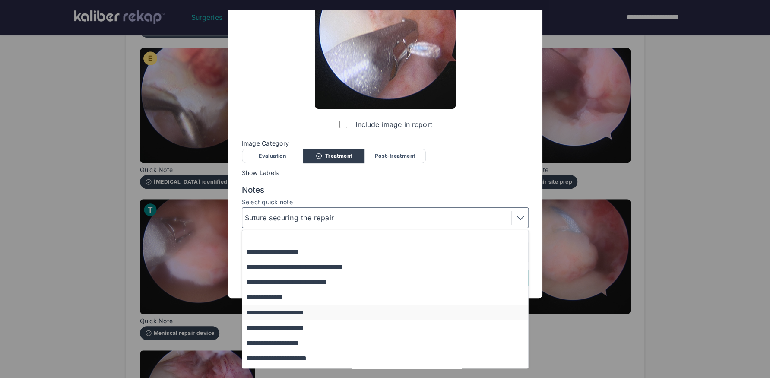
scroll to position [0, 0]
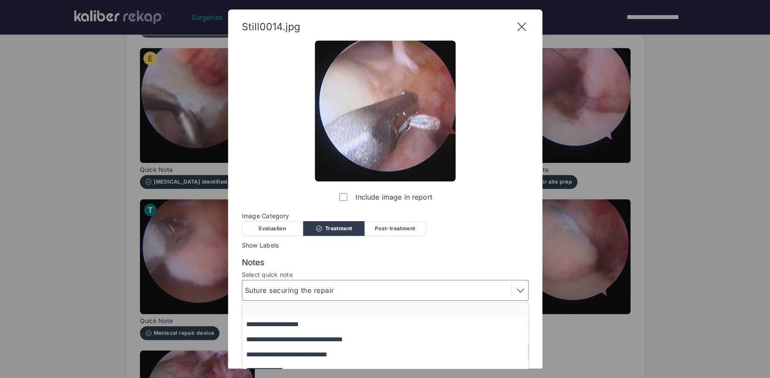
click at [320, 311] on button "button" at bounding box center [389, 310] width 294 height 14
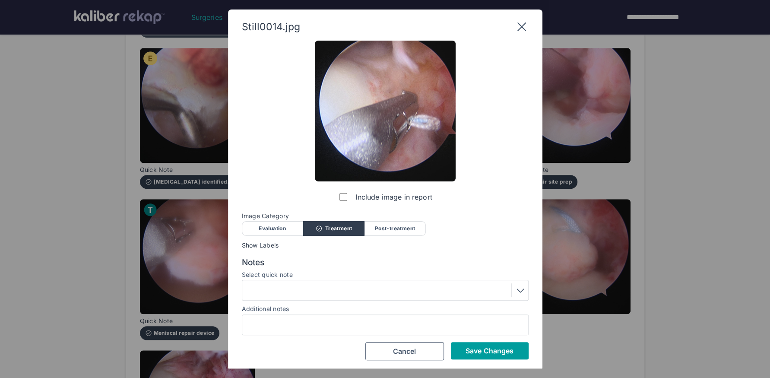
click at [468, 351] on span "Save Changes" at bounding box center [489, 350] width 48 height 9
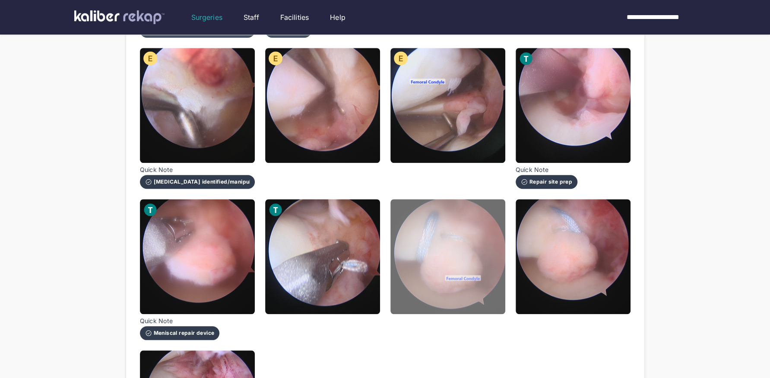
click at [425, 280] on img at bounding box center [447, 256] width 115 height 115
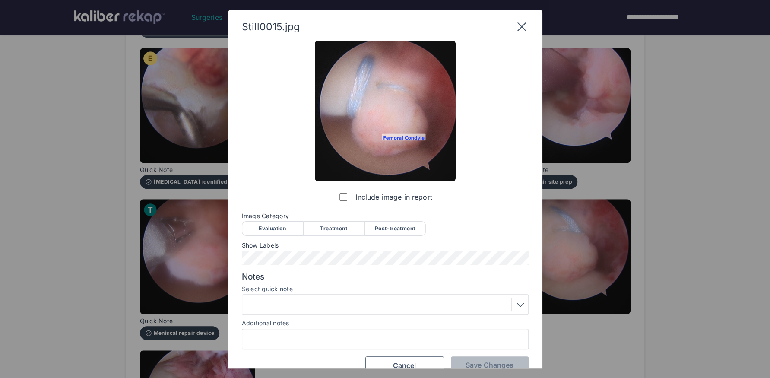
click at [316, 230] on div "Treatment" at bounding box center [333, 228] width 61 height 15
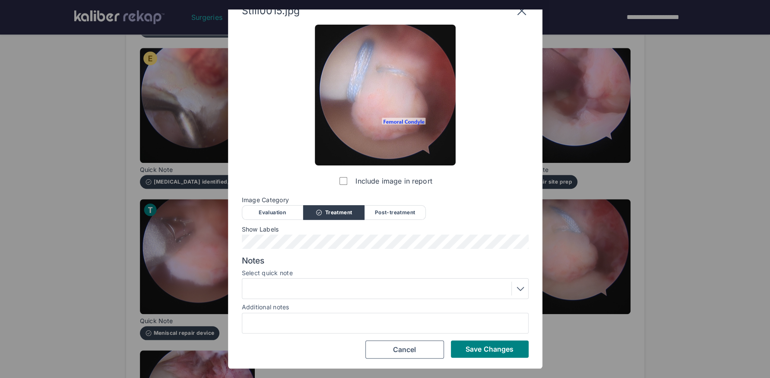
click at [290, 290] on div at bounding box center [385, 288] width 281 height 14
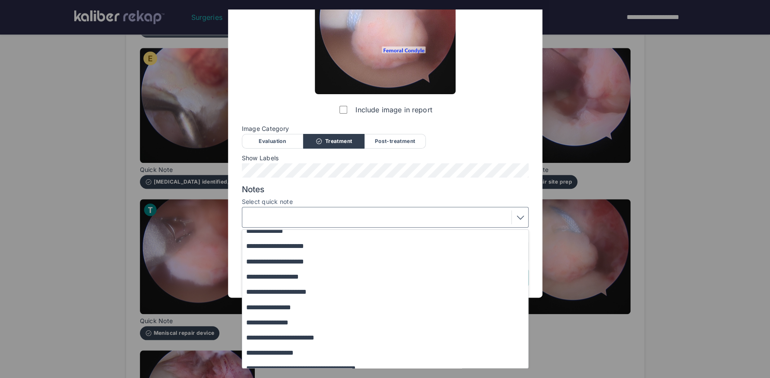
scroll to position [74, 0]
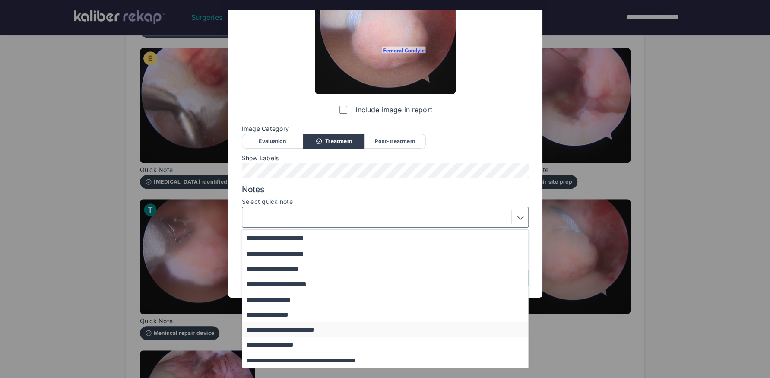
click at [313, 326] on button "**********" at bounding box center [389, 329] width 294 height 15
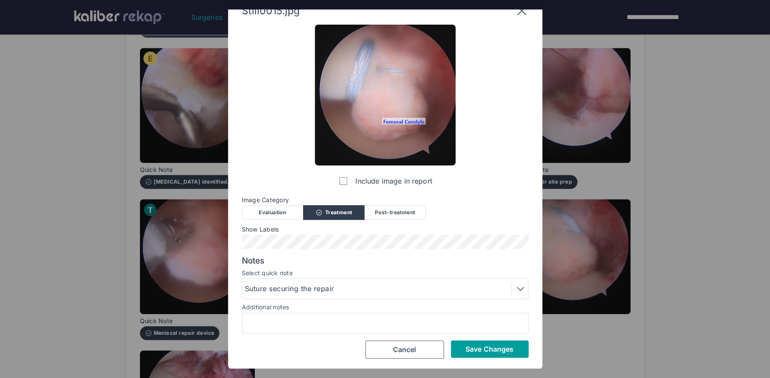
click at [473, 352] on span "Save Changes" at bounding box center [489, 348] width 48 height 9
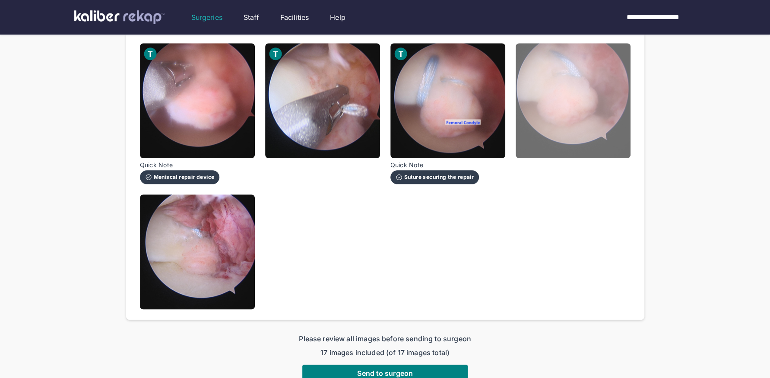
scroll to position [583, 0]
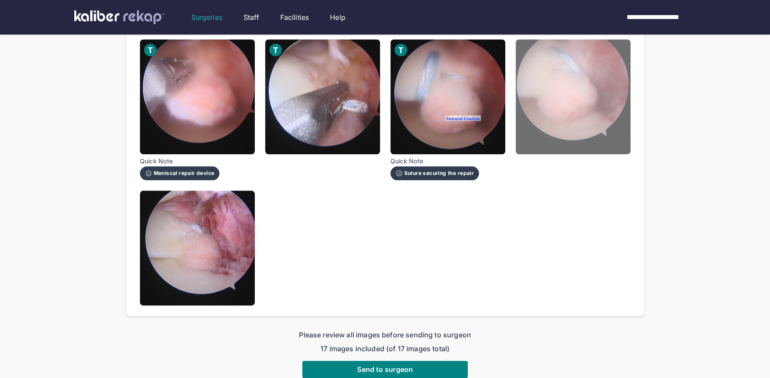
click at [597, 116] on img at bounding box center [572, 96] width 115 height 115
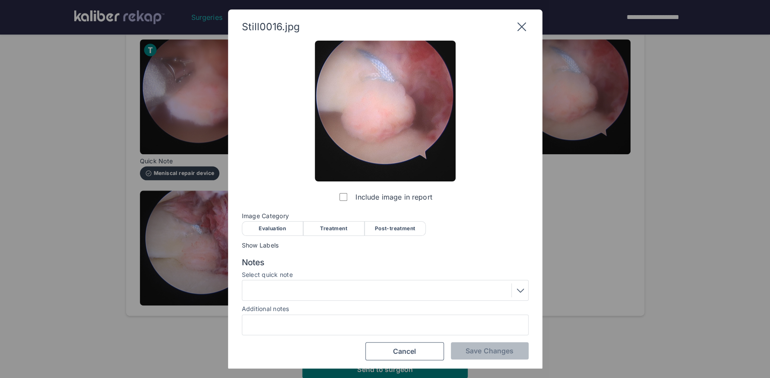
click at [337, 228] on div "Treatment" at bounding box center [333, 228] width 61 height 15
click at [471, 346] on span "Save Changes" at bounding box center [489, 350] width 48 height 9
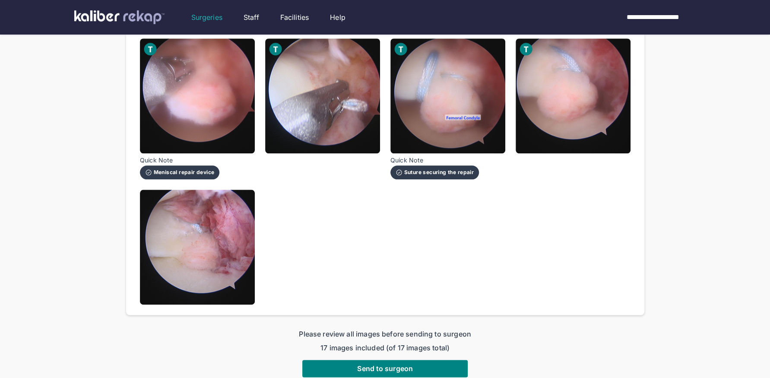
scroll to position [621, 0]
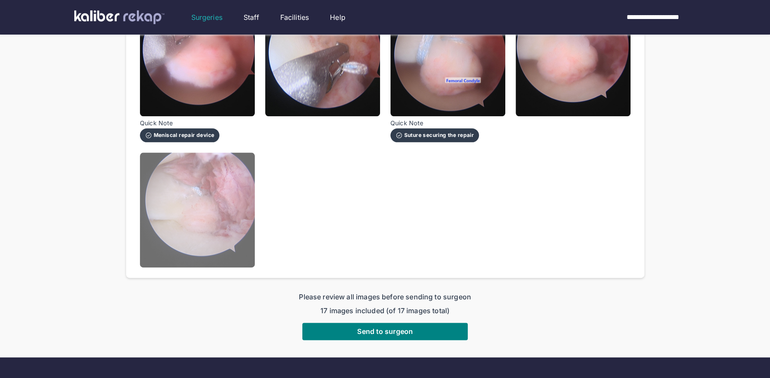
click at [212, 220] on img at bounding box center [197, 209] width 115 height 115
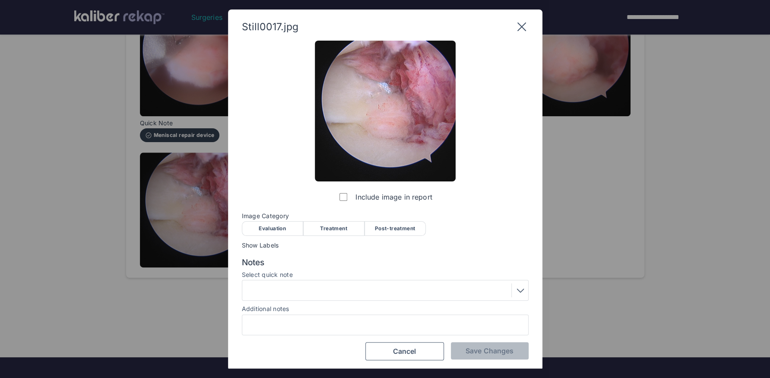
click at [389, 227] on div "Post-treatment" at bounding box center [394, 228] width 61 height 15
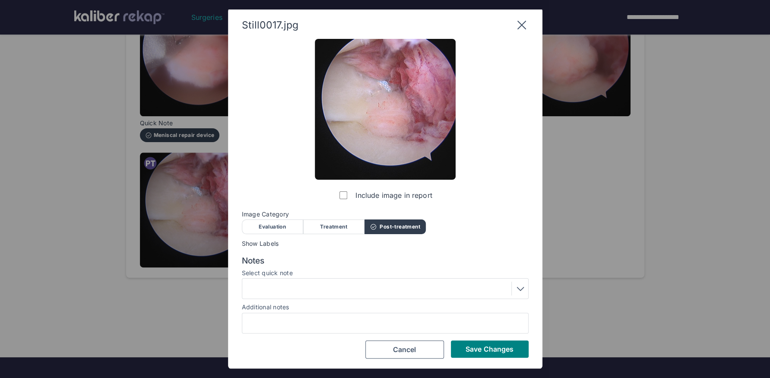
click at [288, 287] on div at bounding box center [385, 288] width 281 height 14
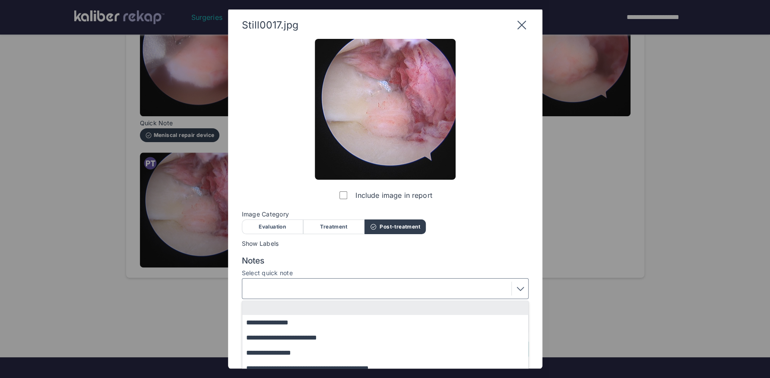
scroll to position [40, 0]
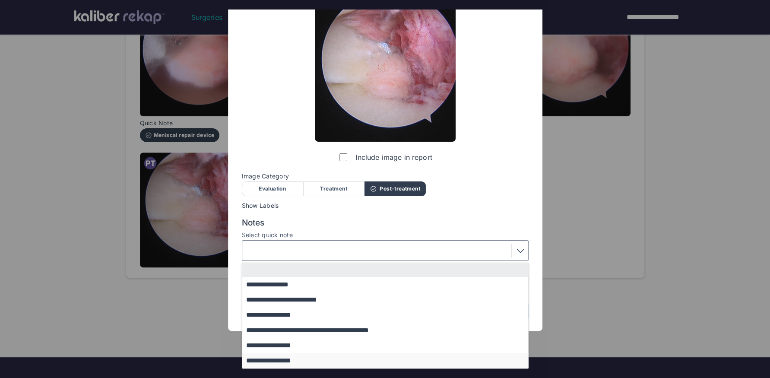
click at [286, 357] on button "**********" at bounding box center [389, 360] width 294 height 15
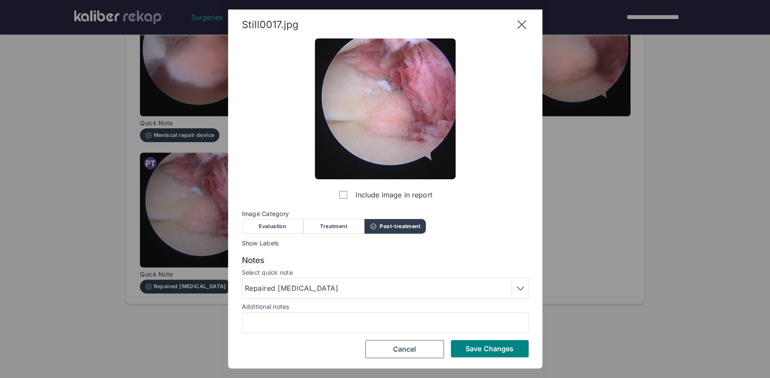
scroll to position [2, 0]
click at [492, 344] on span "Save Changes" at bounding box center [489, 348] width 48 height 9
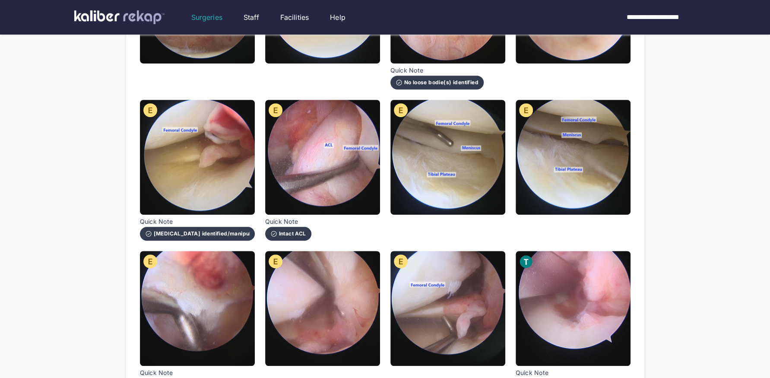
scroll to position [695, 0]
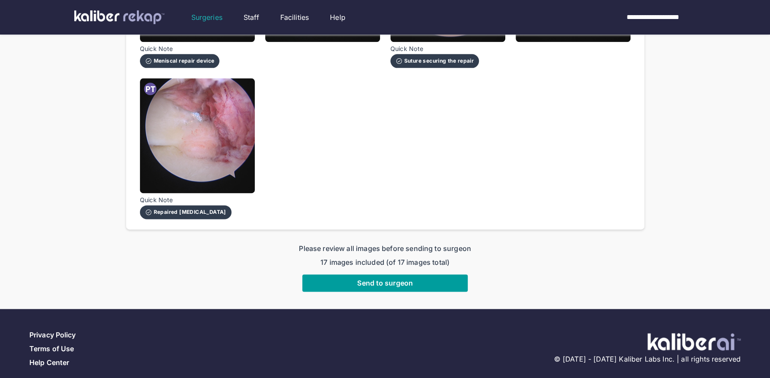
click at [390, 278] on span "Send to surgeon" at bounding box center [385, 282] width 56 height 9
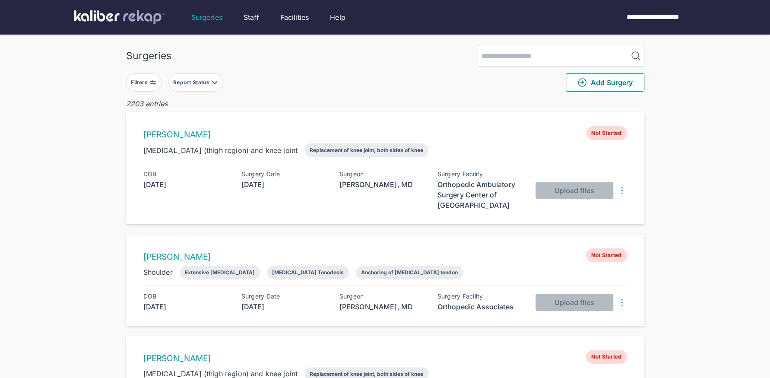
click at [151, 71] on div "Filters Report Status Add Surgery" at bounding box center [385, 82] width 518 height 32
click at [156, 90] on div "Filters" at bounding box center [143, 82] width 35 height 18
click at [152, 91] on div "Filters Report Status Add Surgery" at bounding box center [385, 82] width 518 height 32
click at [151, 82] on img at bounding box center [152, 82] width 7 height 7
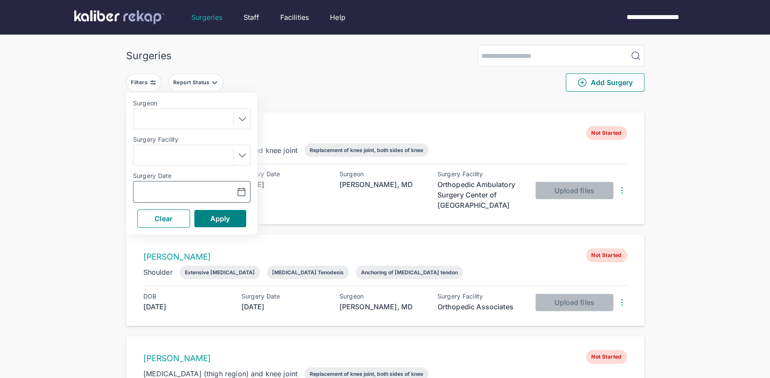
click at [243, 190] on icon "button" at bounding box center [241, 192] width 10 height 10
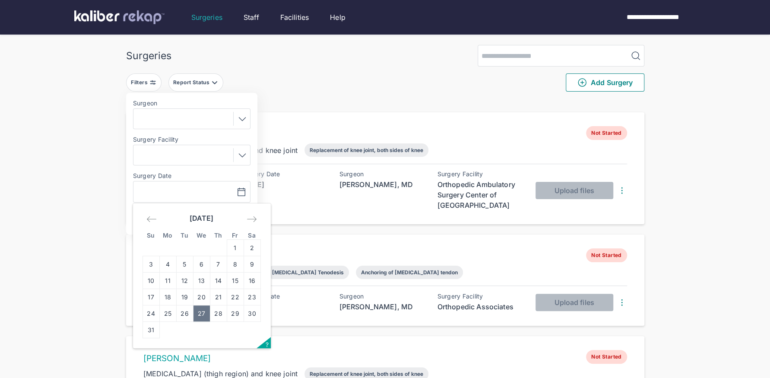
click at [199, 306] on td "27" at bounding box center [201, 313] width 17 height 16
type input "**********"
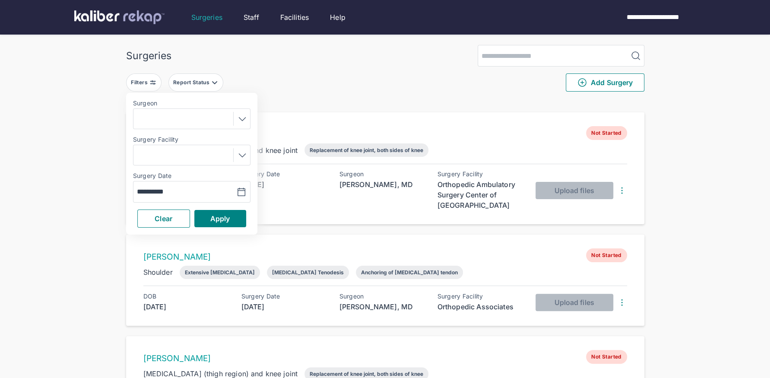
click at [241, 117] on icon at bounding box center [242, 119] width 10 height 10
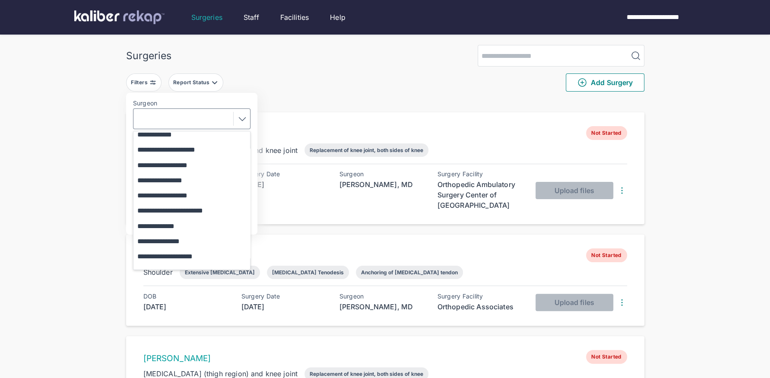
scroll to position [203, 0]
click at [205, 195] on button "**********" at bounding box center [195, 194] width 125 height 15
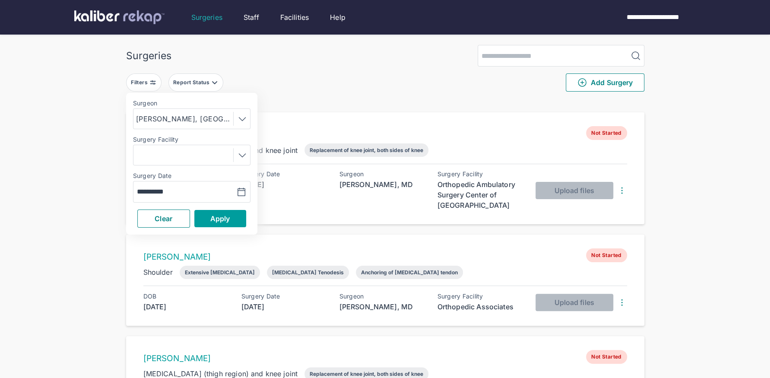
click at [216, 221] on span "Apply" at bounding box center [220, 218] width 20 height 9
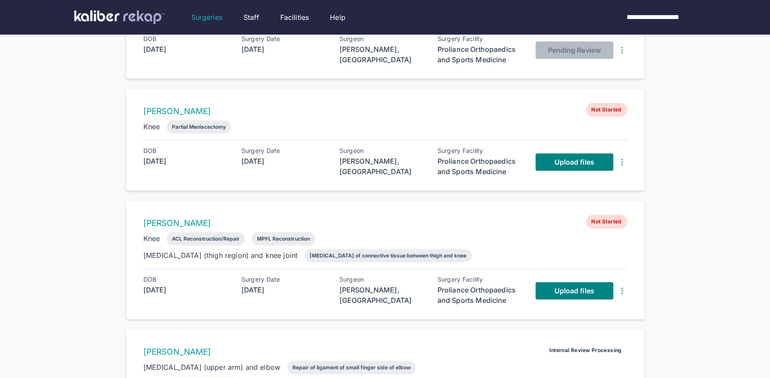
scroll to position [238, 0]
